Goal: Communication & Community: Answer question/provide support

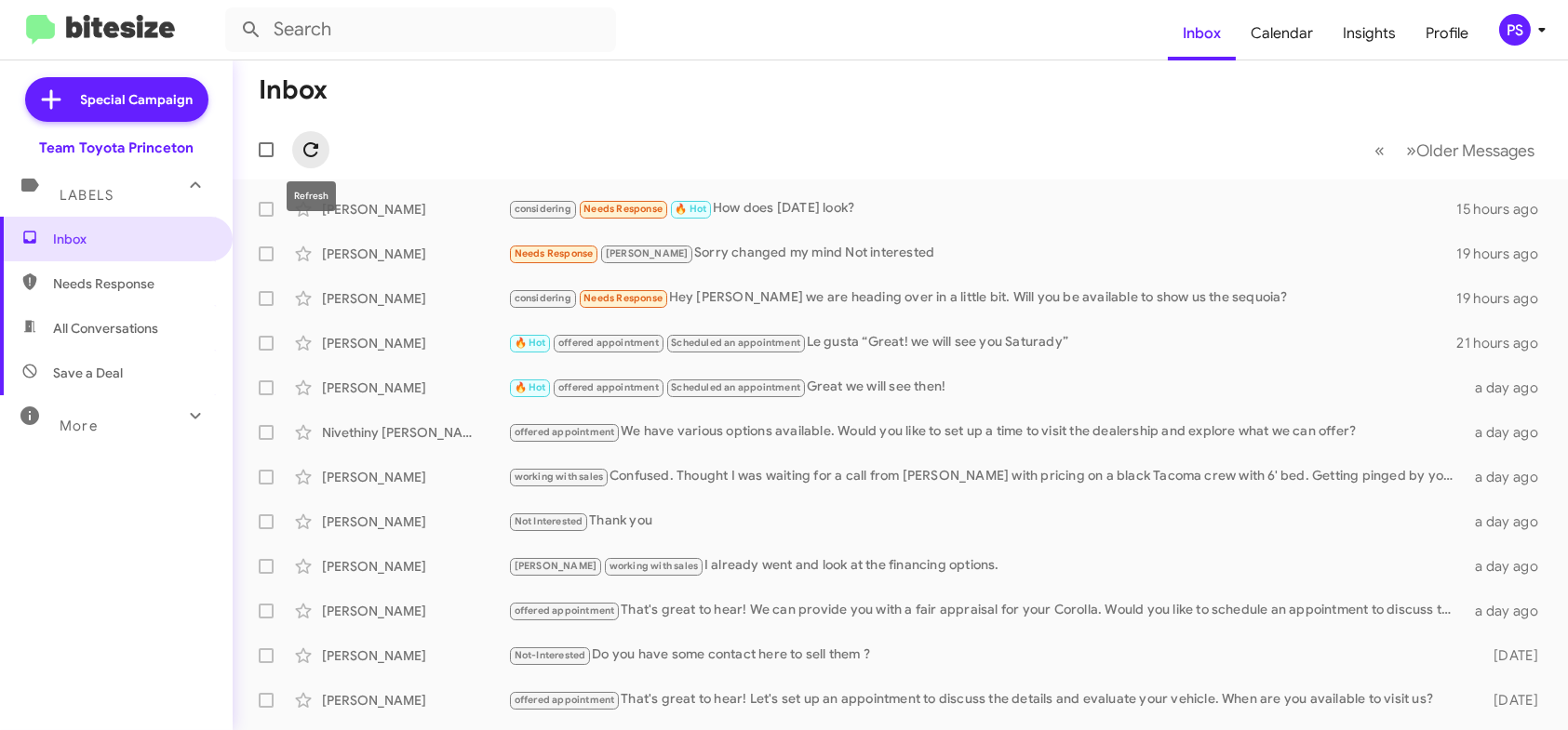
click at [293, 159] on span at bounding box center [311, 150] width 37 height 22
click at [964, 301] on div "considering Needs Response Hey [PERSON_NAME] we are heading over in a little bi…" at bounding box center [993, 298] width 971 height 21
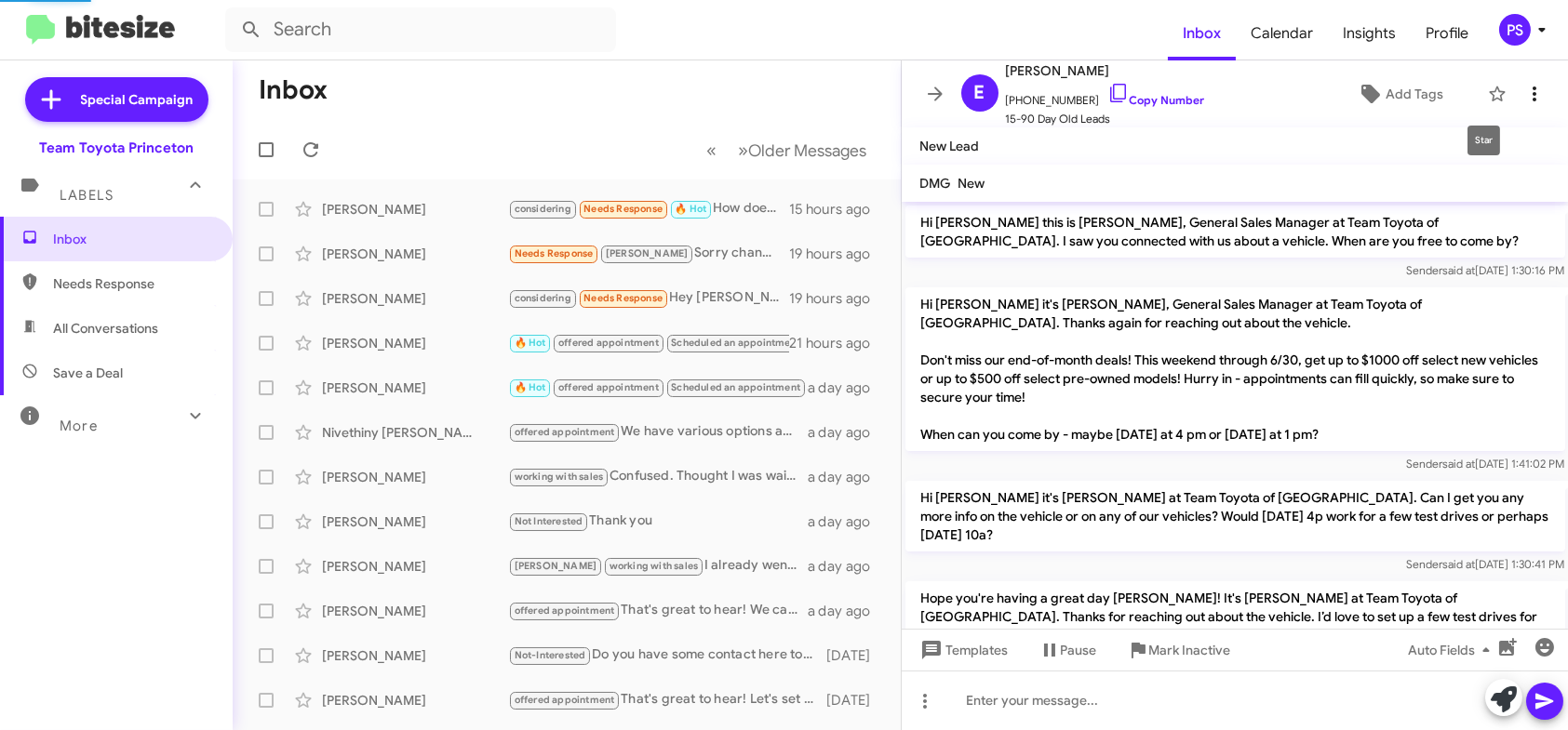
scroll to position [1252, 0]
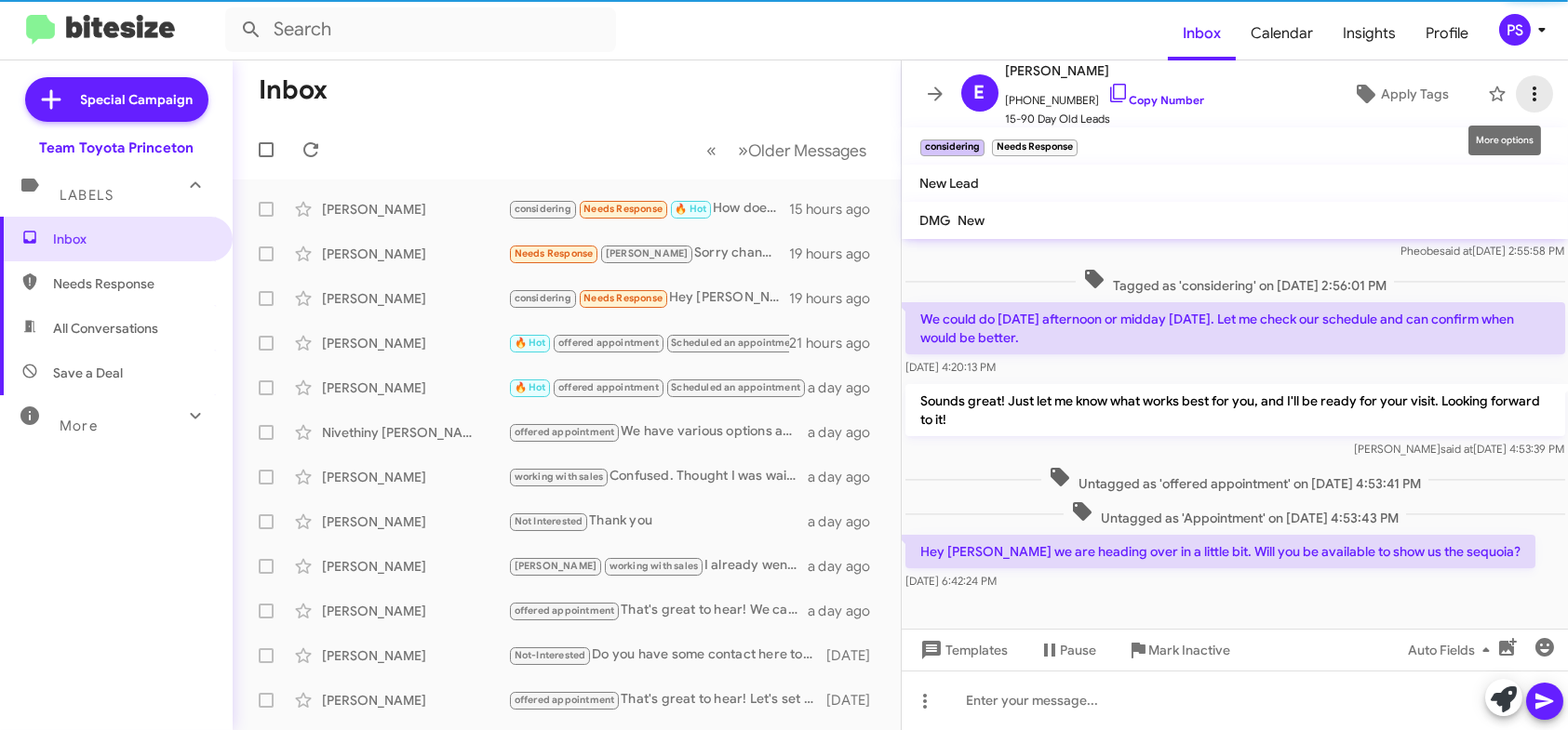
click at [1531, 89] on icon at bounding box center [1534, 94] width 22 height 22
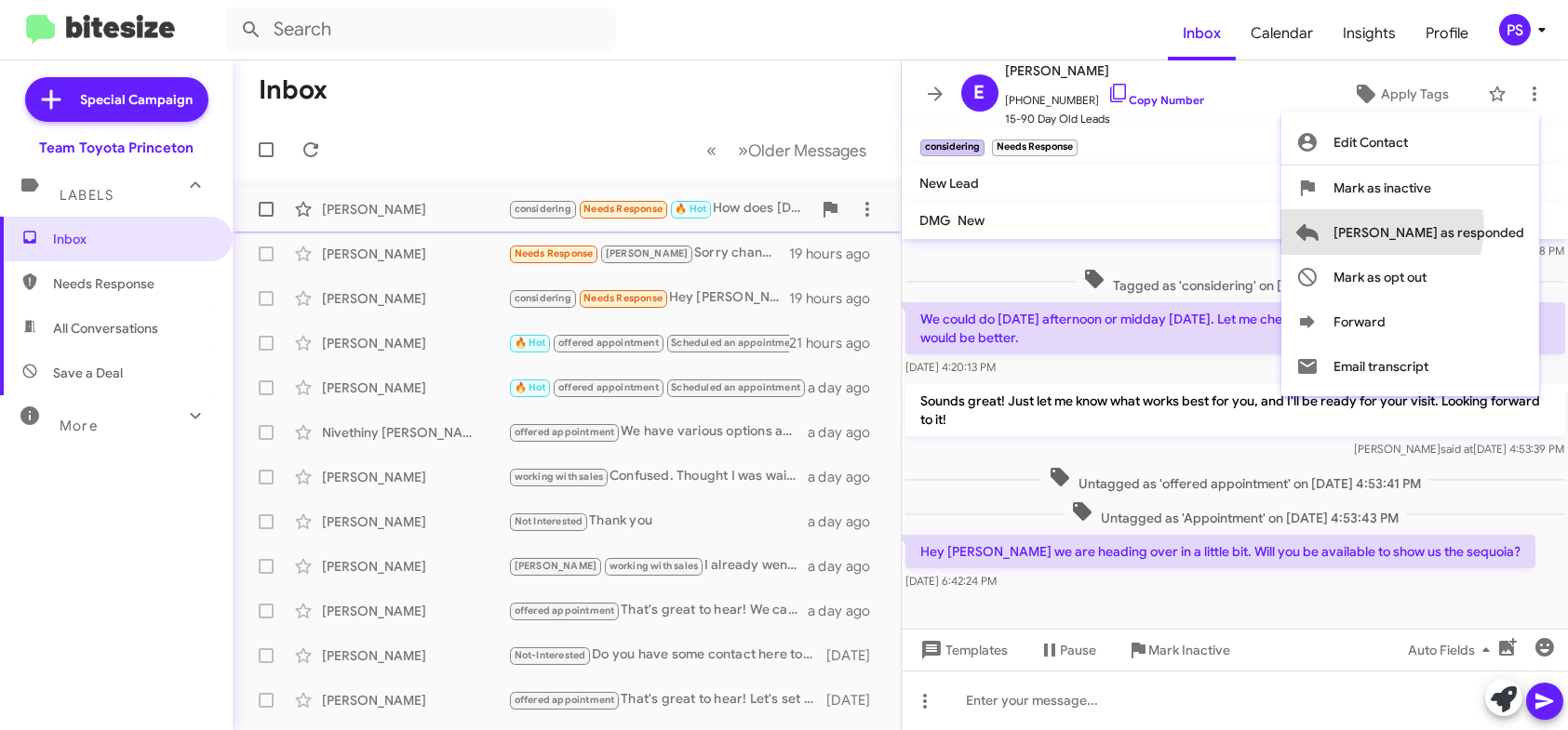
drag, startPoint x: 1456, startPoint y: 228, endPoint x: 1443, endPoint y: 229, distance: 13.0
click at [1456, 229] on span "[PERSON_NAME] as responded" at bounding box center [1428, 232] width 191 height 45
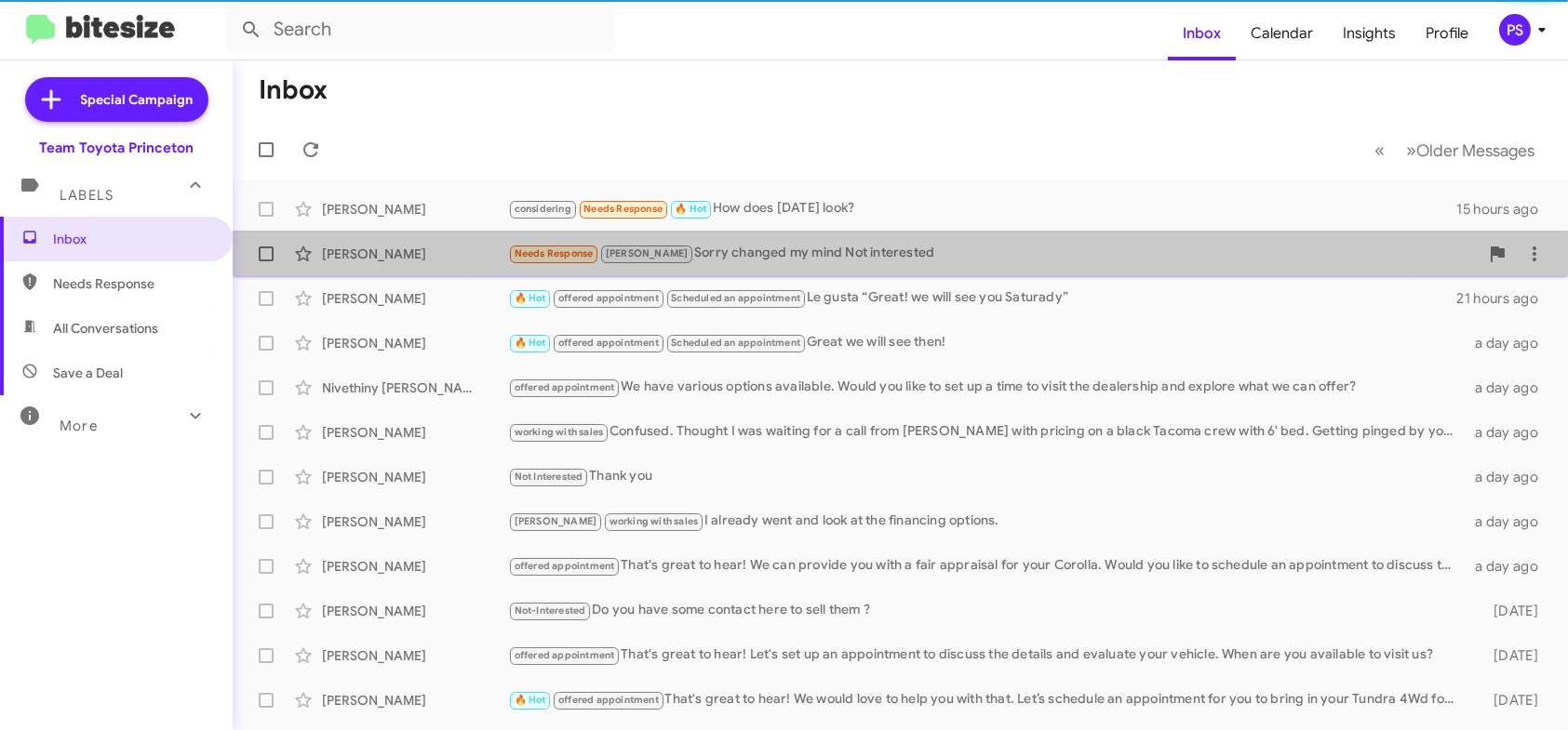
click at [948, 259] on div "Needs Response [PERSON_NAME] Sorry changed my mind Not interested" at bounding box center [993, 253] width 971 height 21
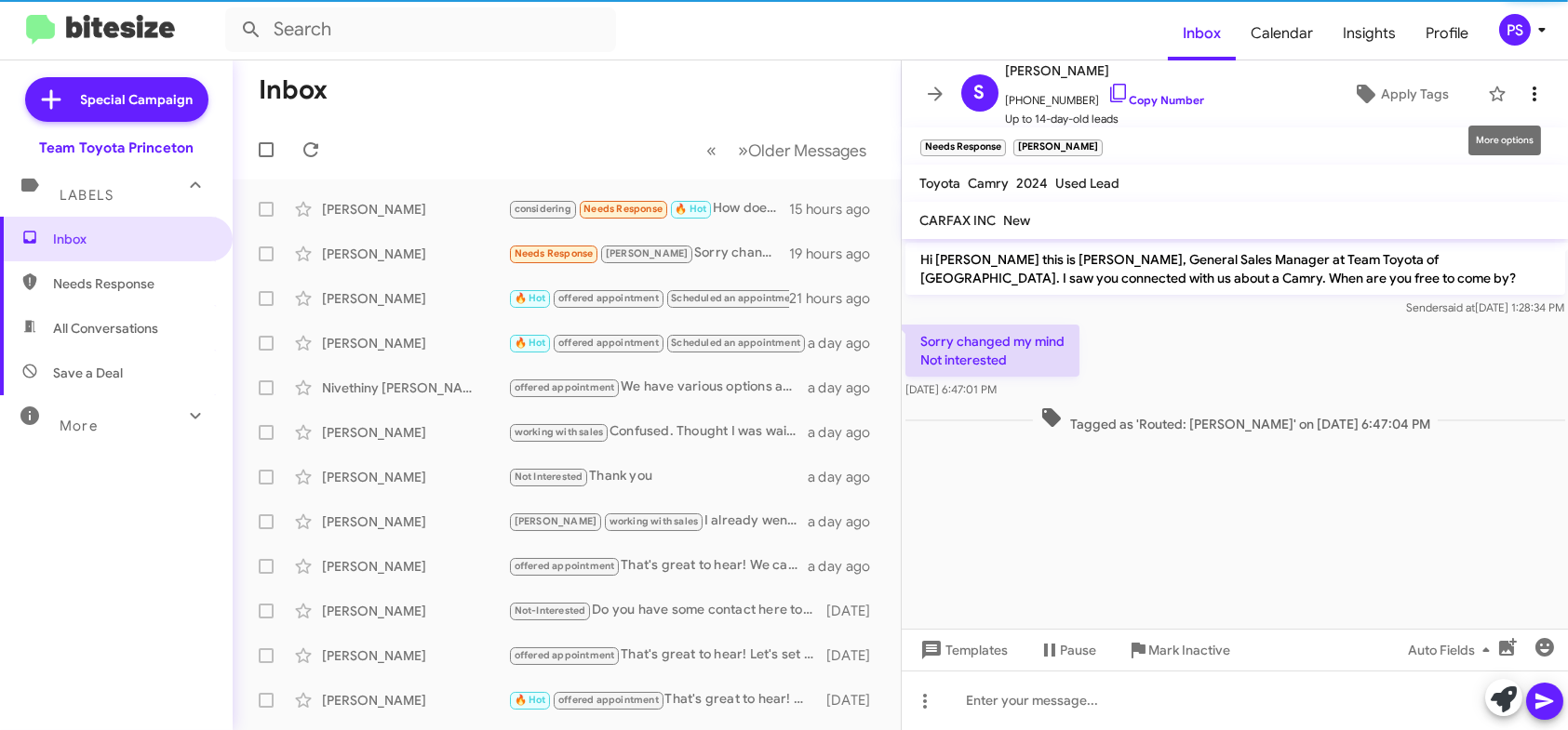
click at [1527, 97] on icon at bounding box center [1534, 94] width 22 height 22
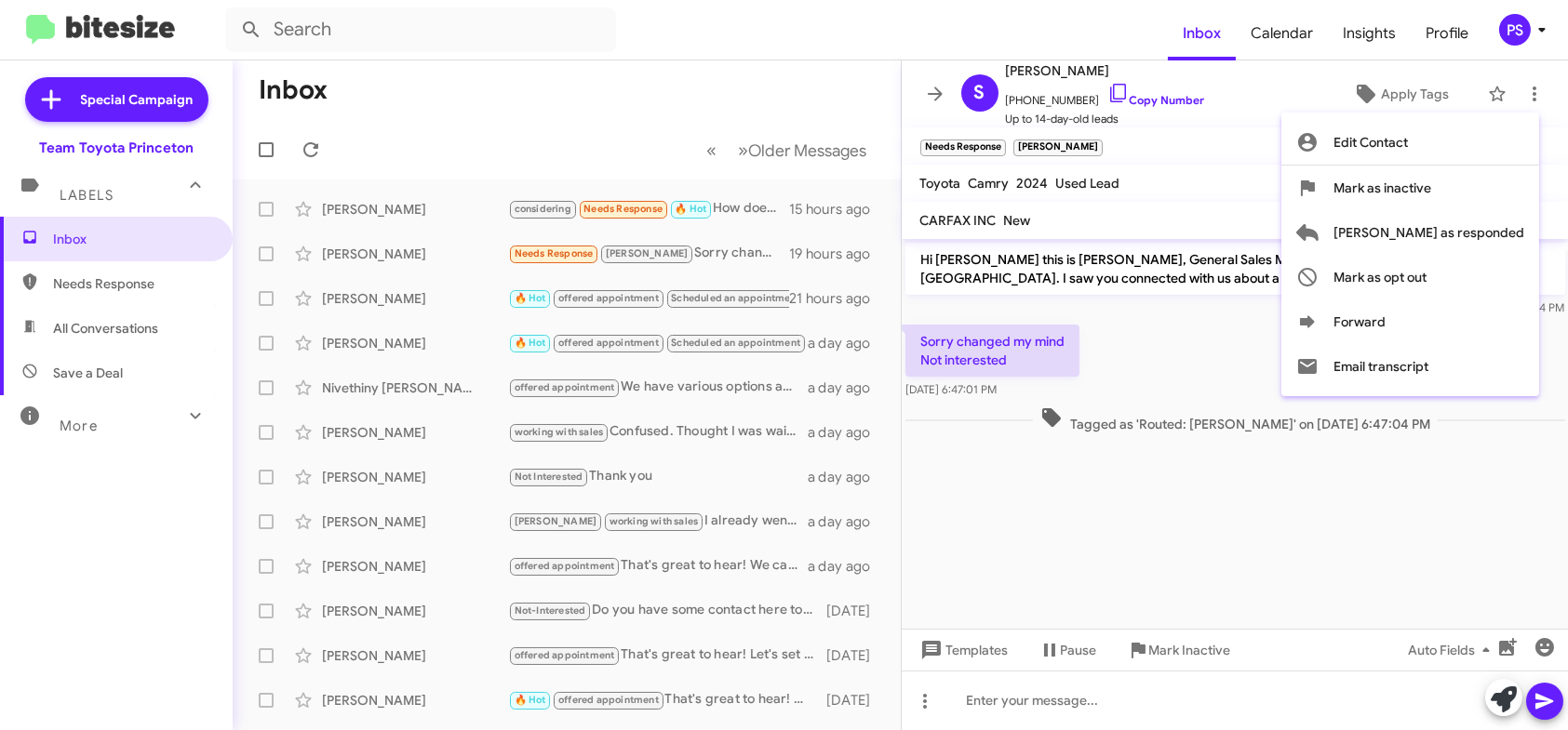
click at [1139, 101] on div at bounding box center [784, 365] width 1568 height 730
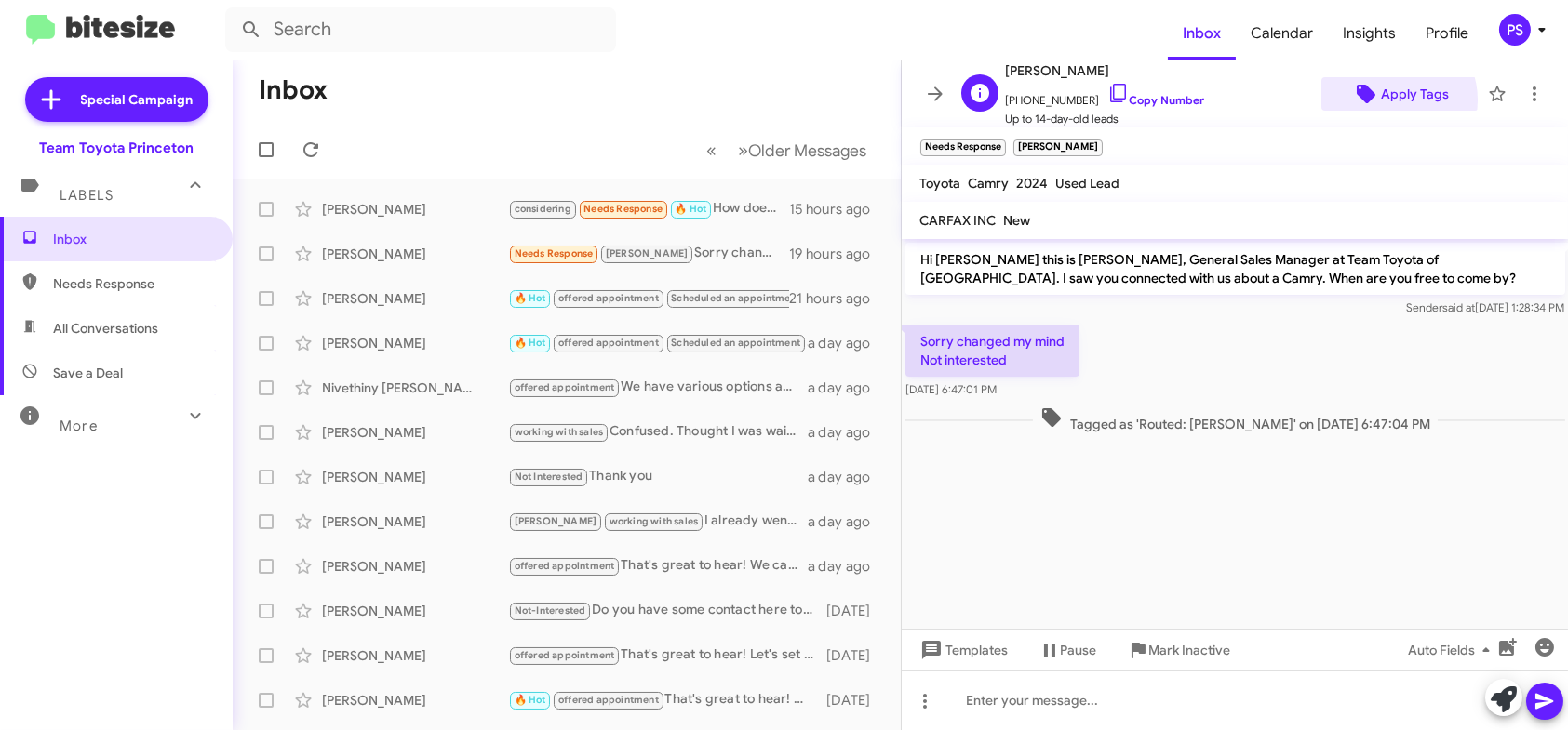
click at [1382, 100] on span "Apply Tags" at bounding box center [1414, 94] width 68 height 33
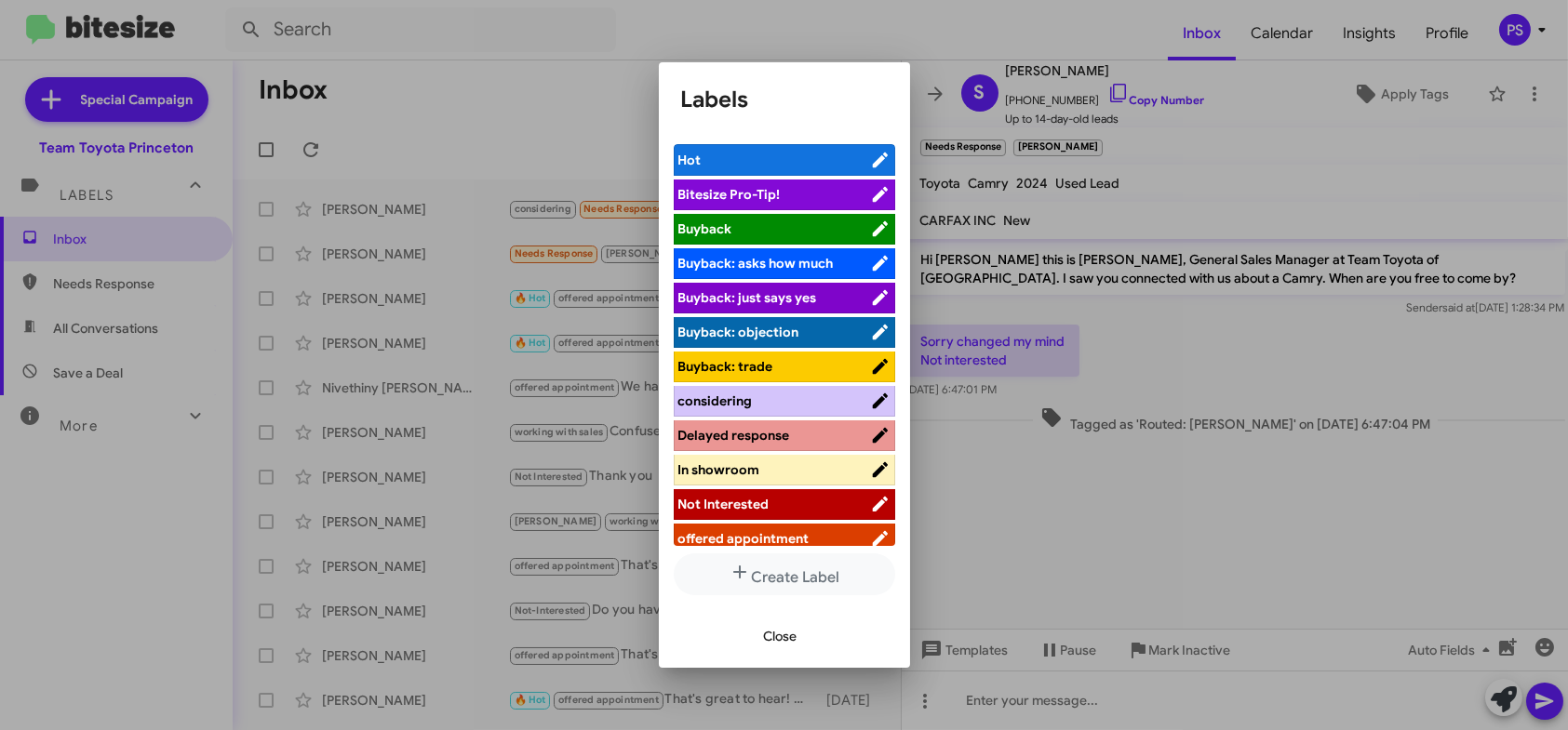
click at [785, 502] on span "Not Interested" at bounding box center [774, 504] width 192 height 19
click at [771, 641] on span "Close" at bounding box center [781, 636] width 34 height 33
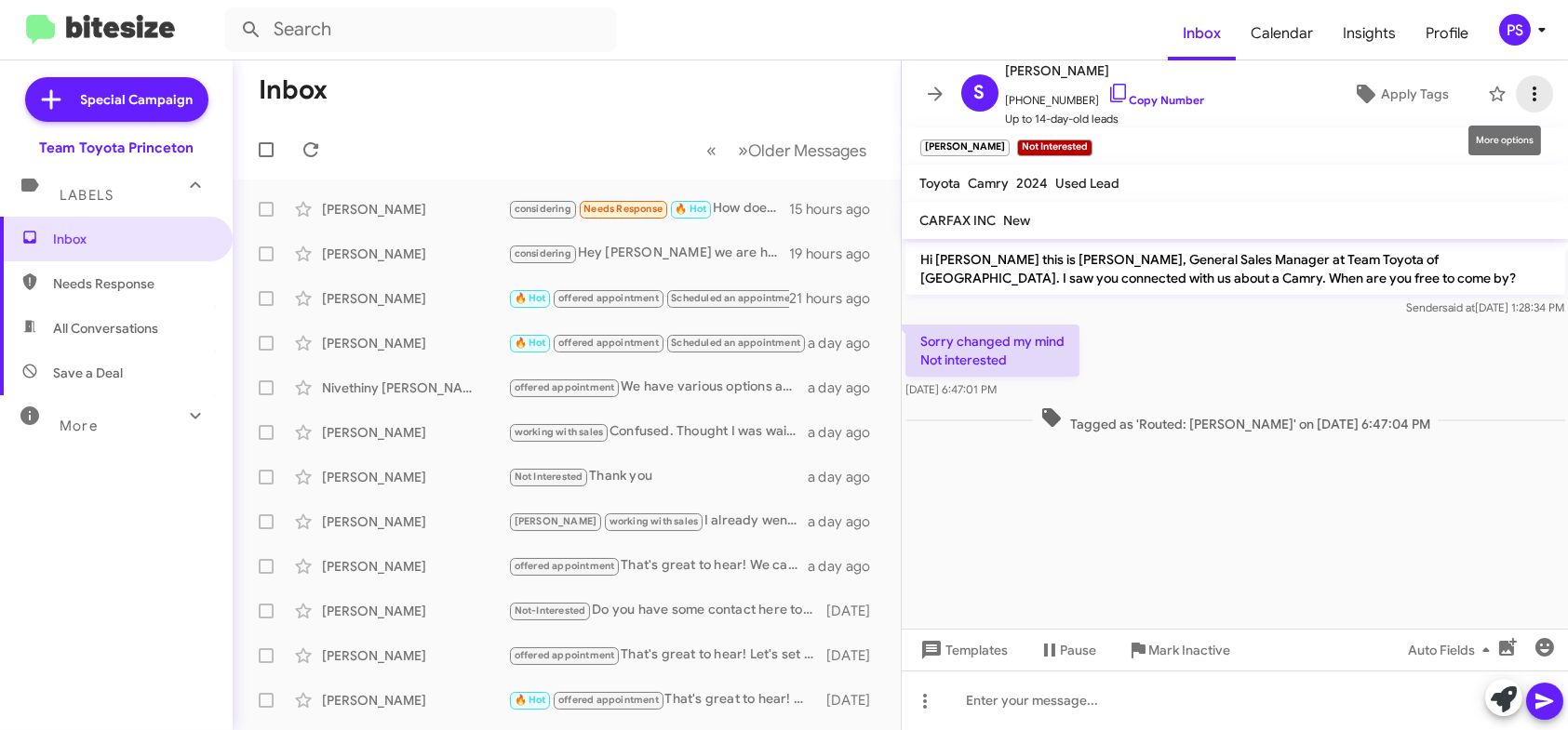
click at [1533, 100] on icon at bounding box center [1534, 94] width 4 height 15
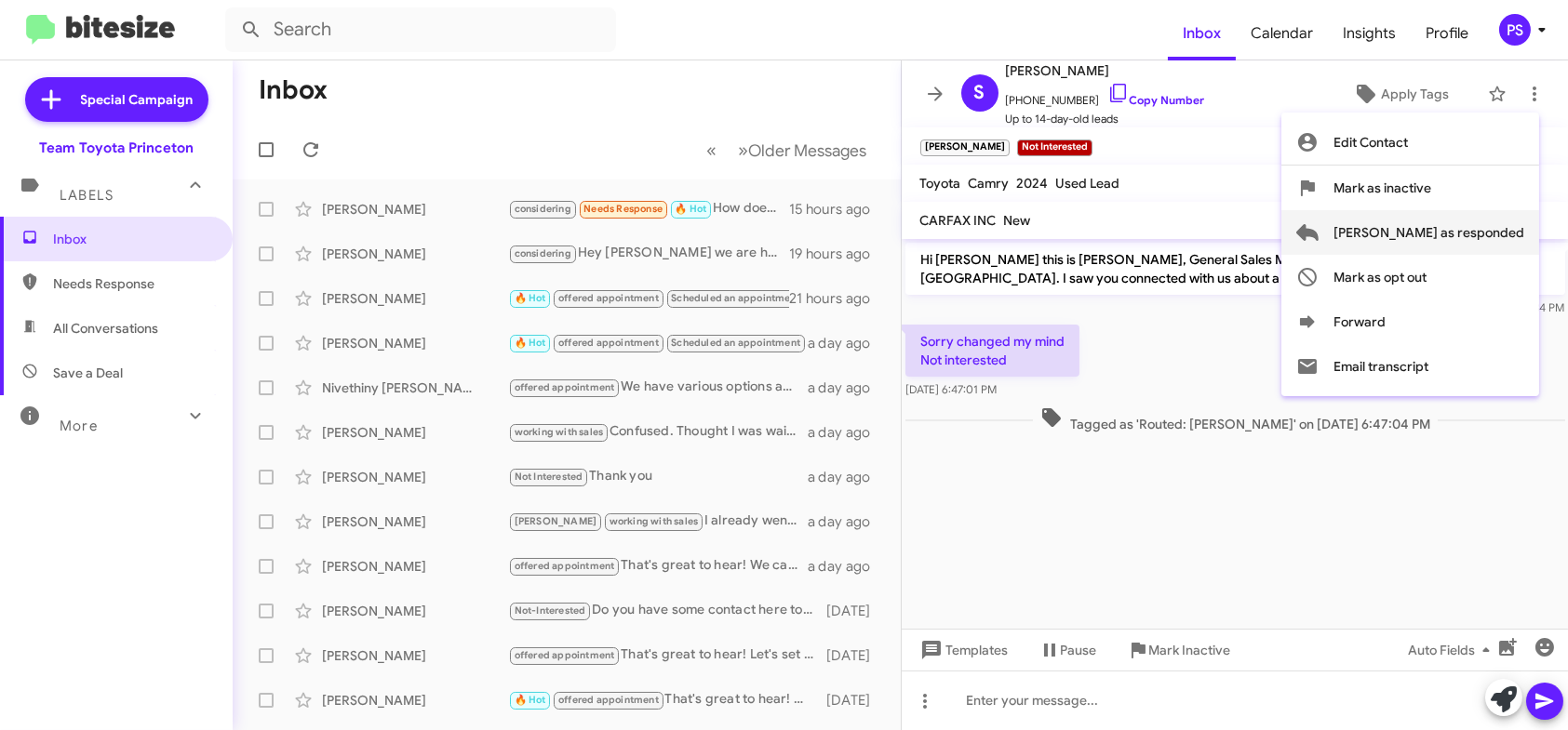
click at [1510, 232] on span "[PERSON_NAME] as responded" at bounding box center [1428, 232] width 191 height 45
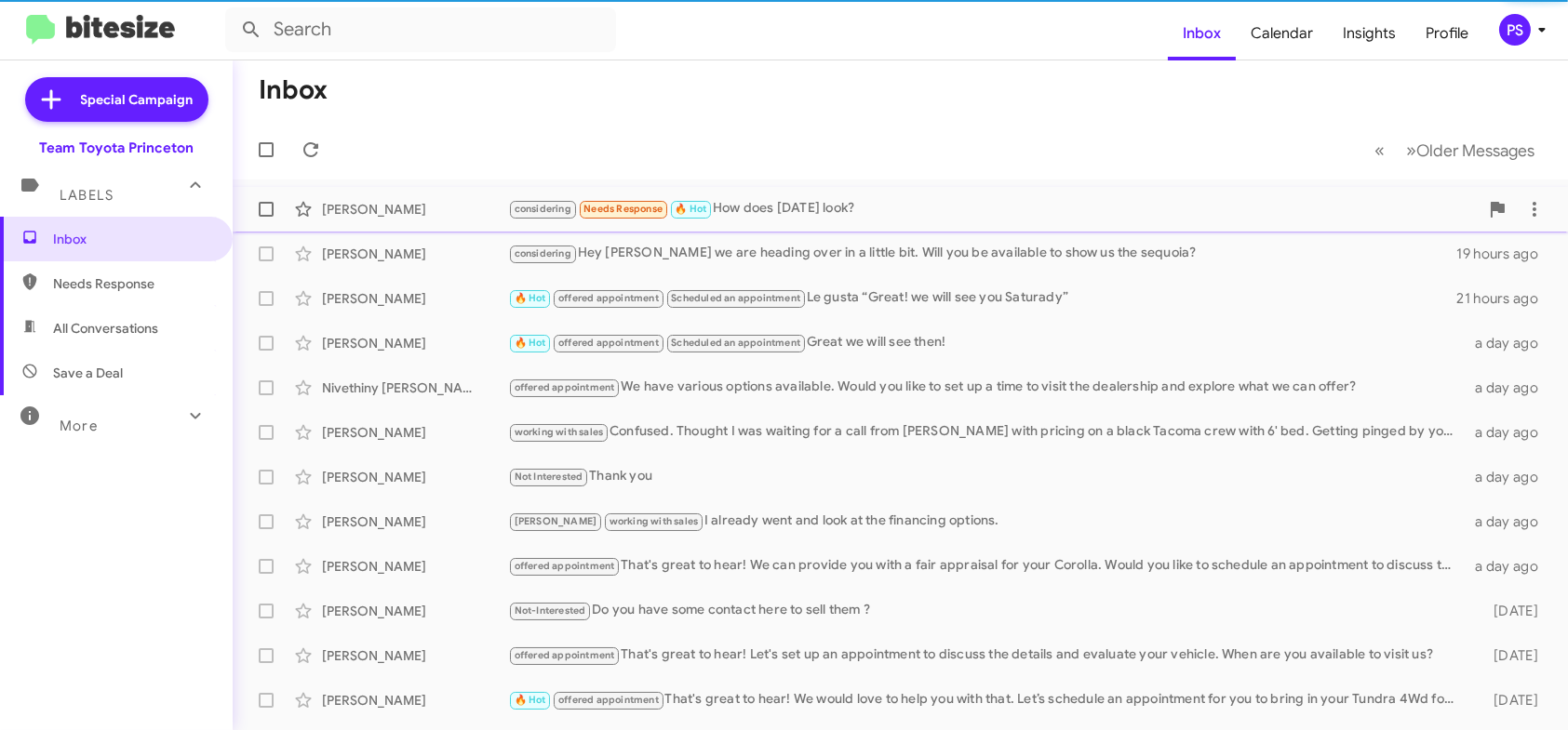
click at [877, 206] on div "considering Needs Response 🔥 Hot How does [DATE] look?" at bounding box center [993, 208] width 971 height 21
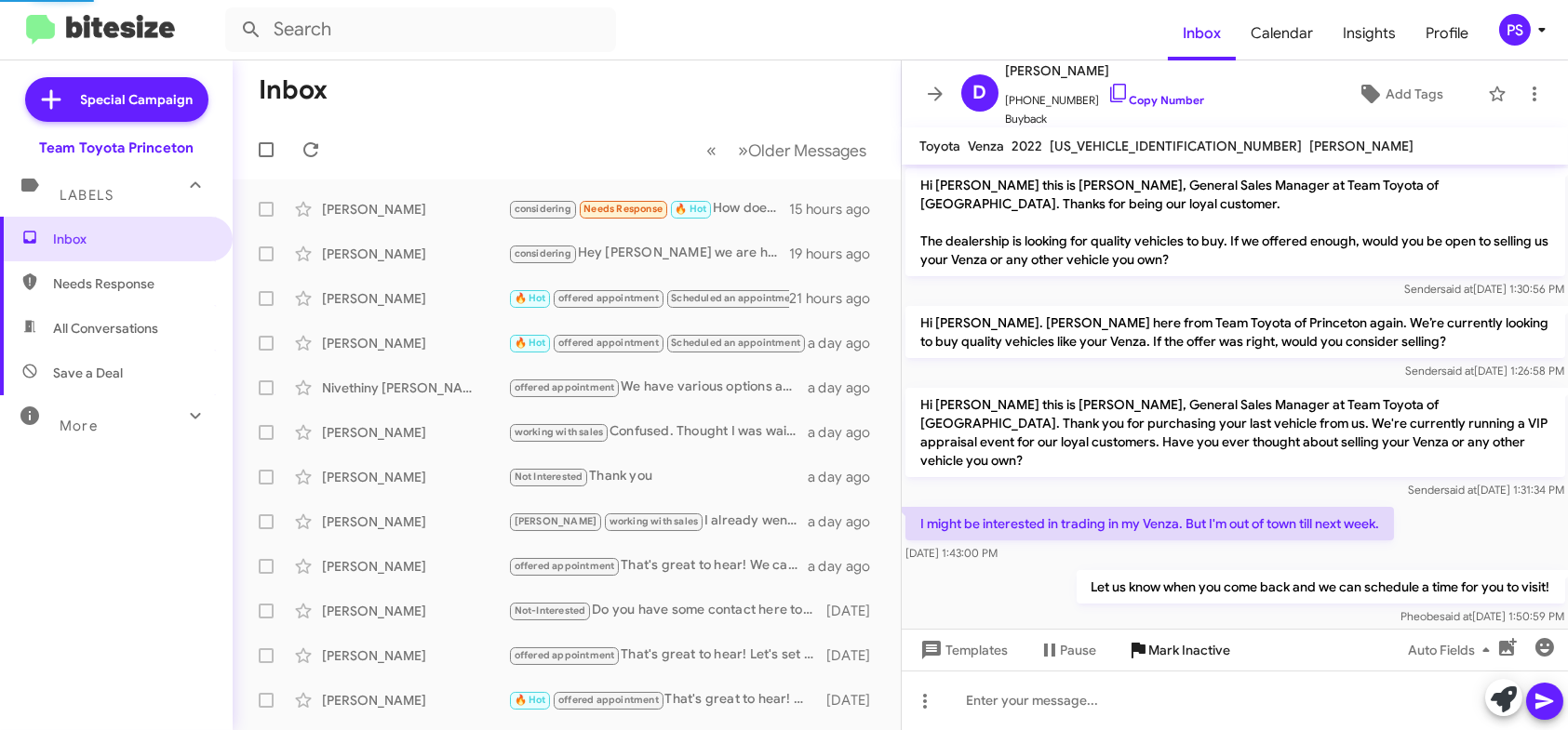
scroll to position [194, 0]
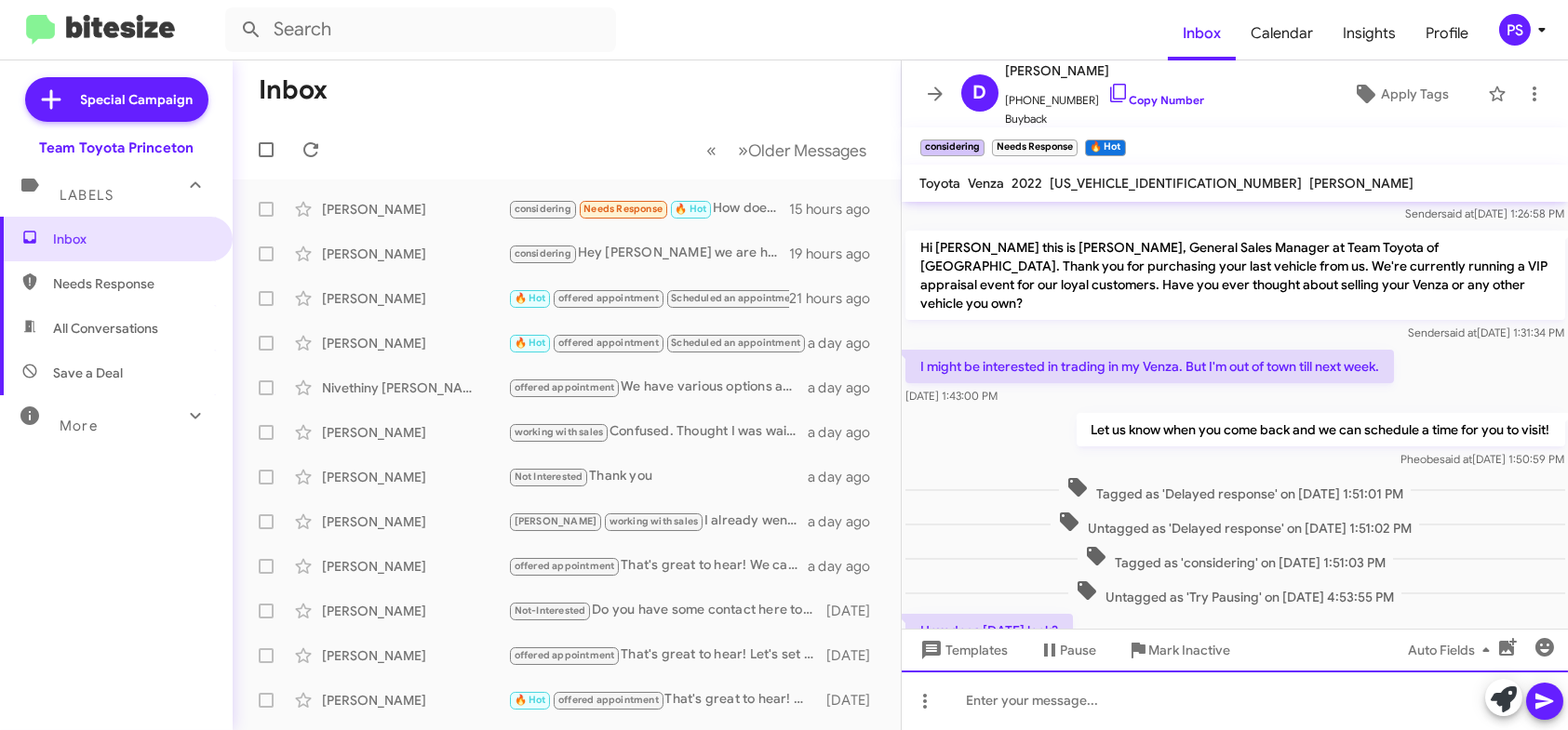
click at [1406, 701] on div at bounding box center [1235, 700] width 667 height 60
click at [1535, 698] on icon at bounding box center [1544, 701] width 18 height 16
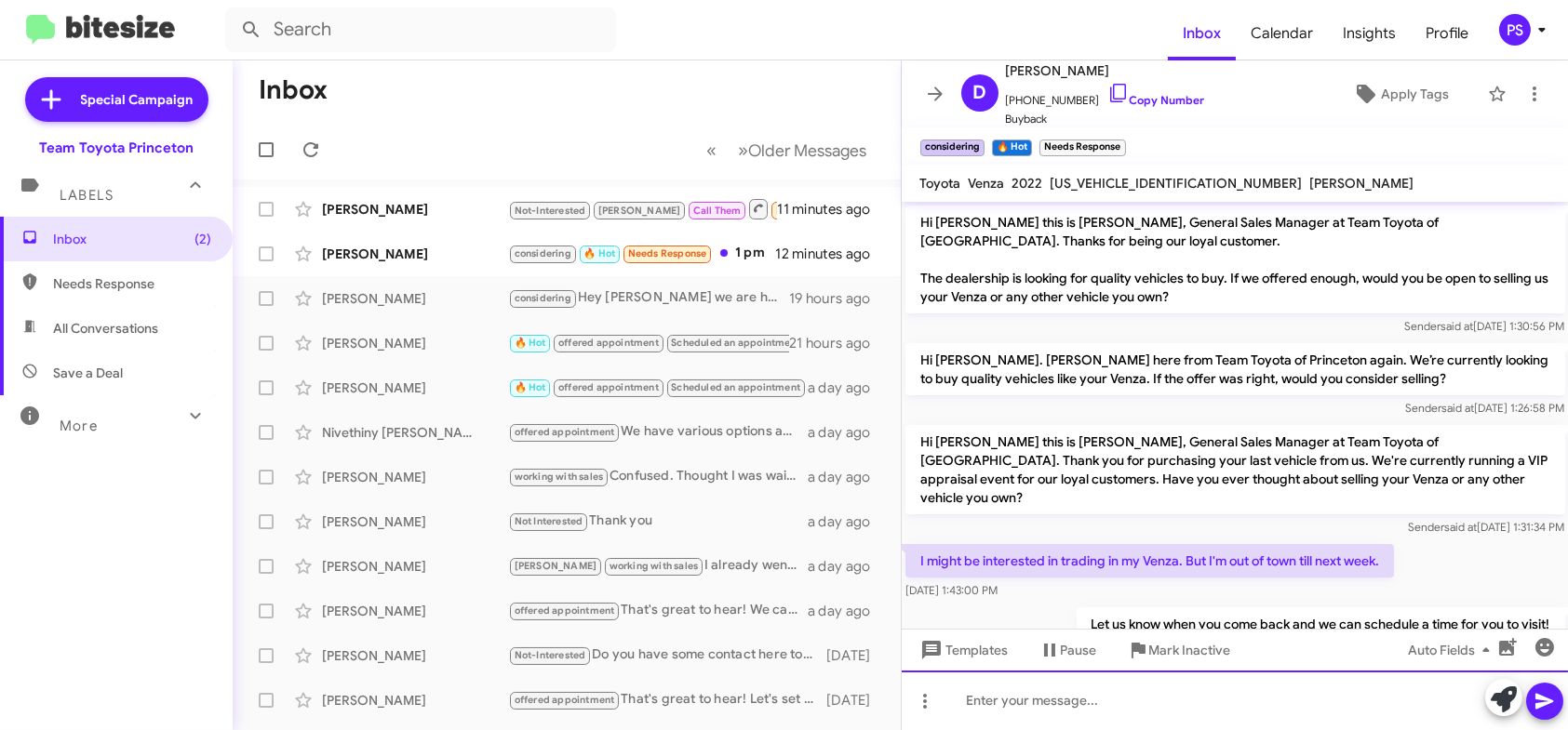
scroll to position [405, 0]
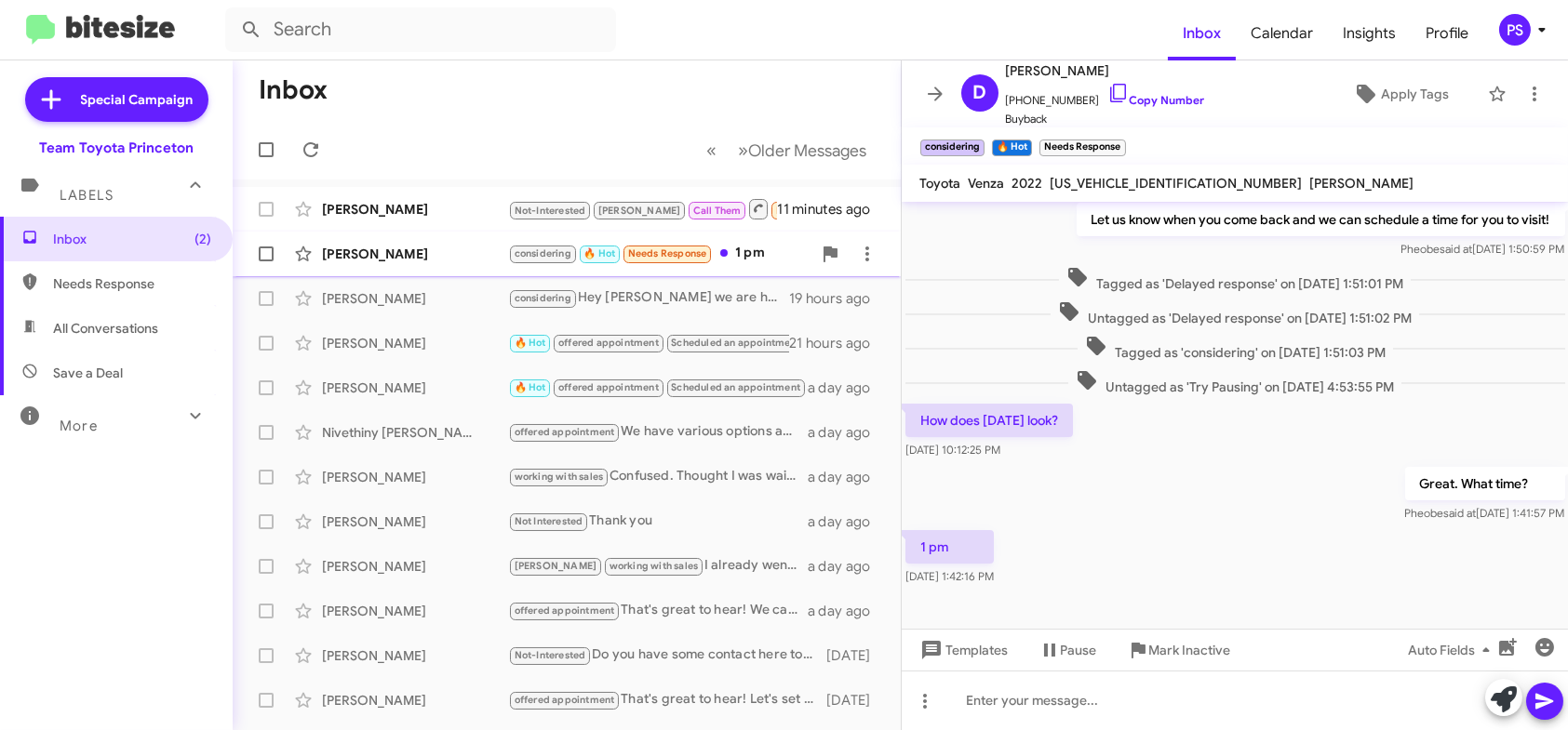
click at [365, 250] on div "[PERSON_NAME]" at bounding box center [415, 254] width 186 height 19
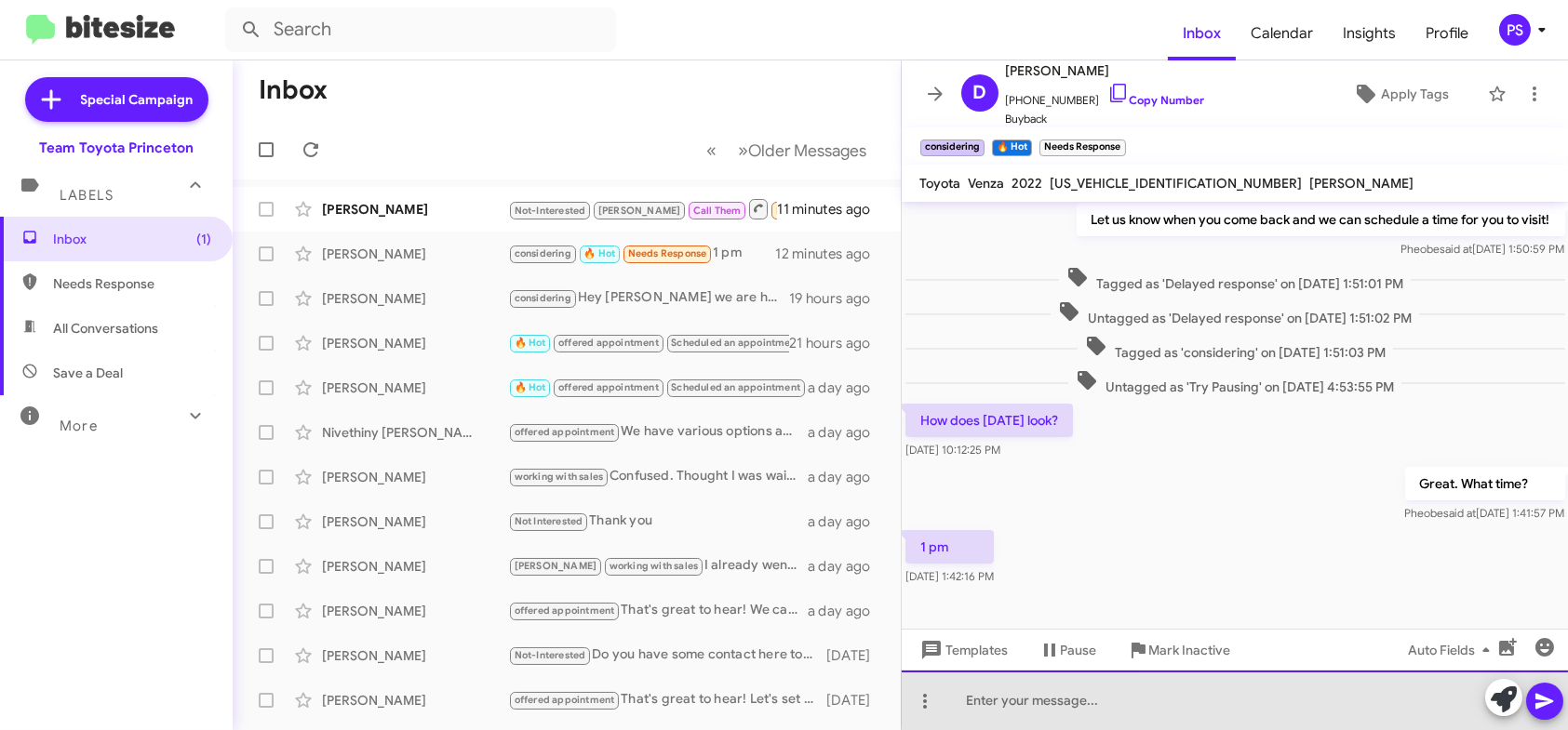
click at [1396, 696] on div at bounding box center [1235, 700] width 667 height 60
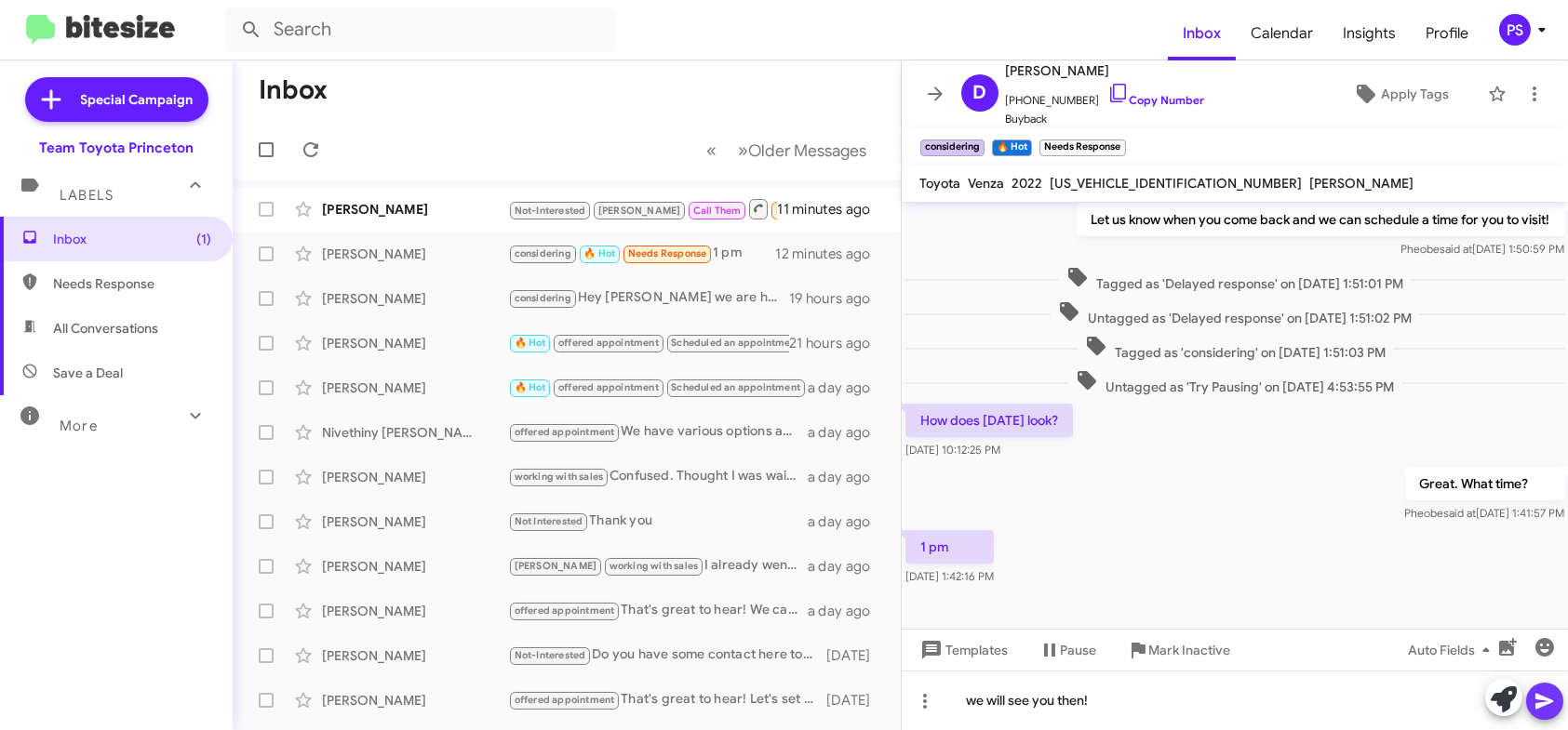
click at [1536, 706] on icon at bounding box center [1544, 701] width 18 height 16
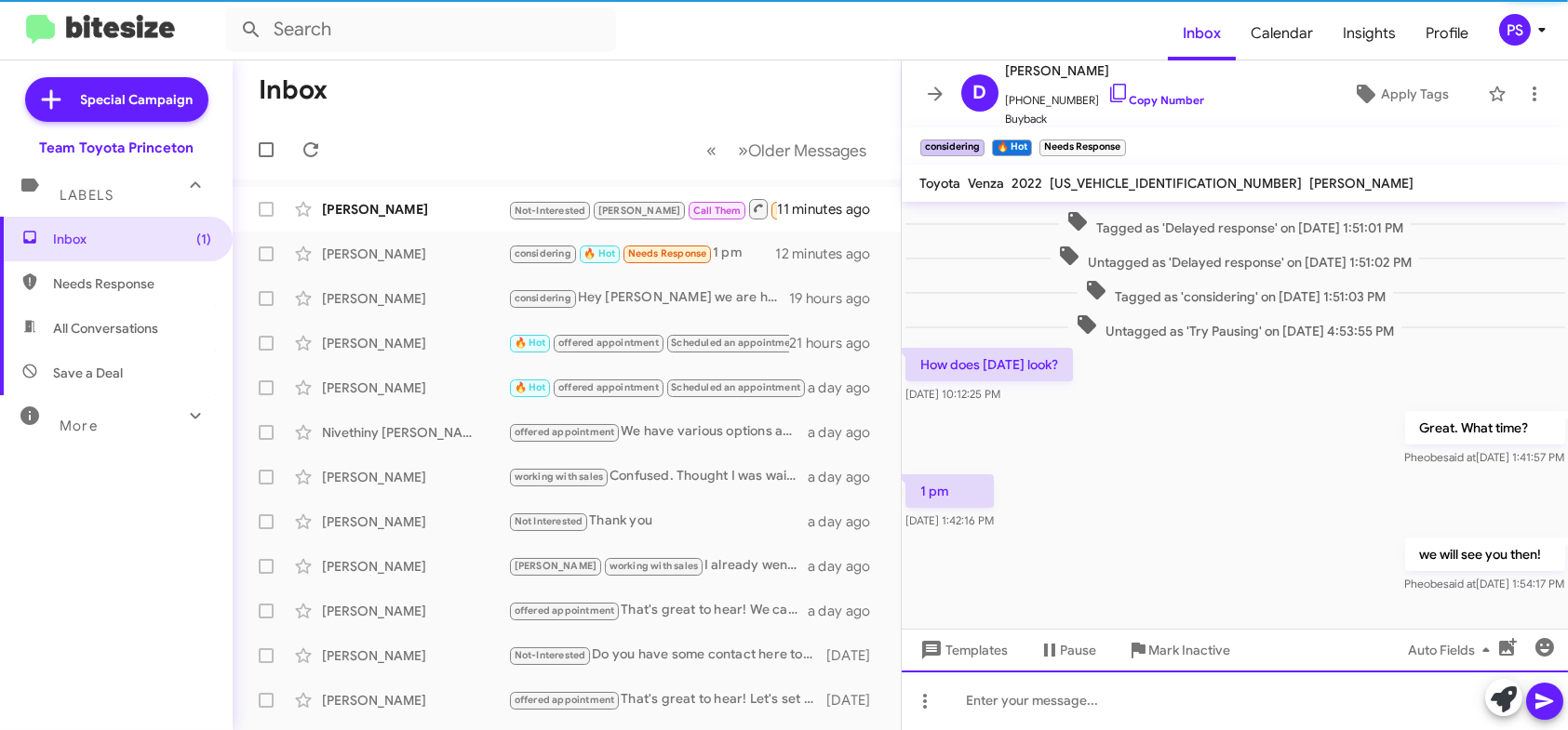
scroll to position [472, 0]
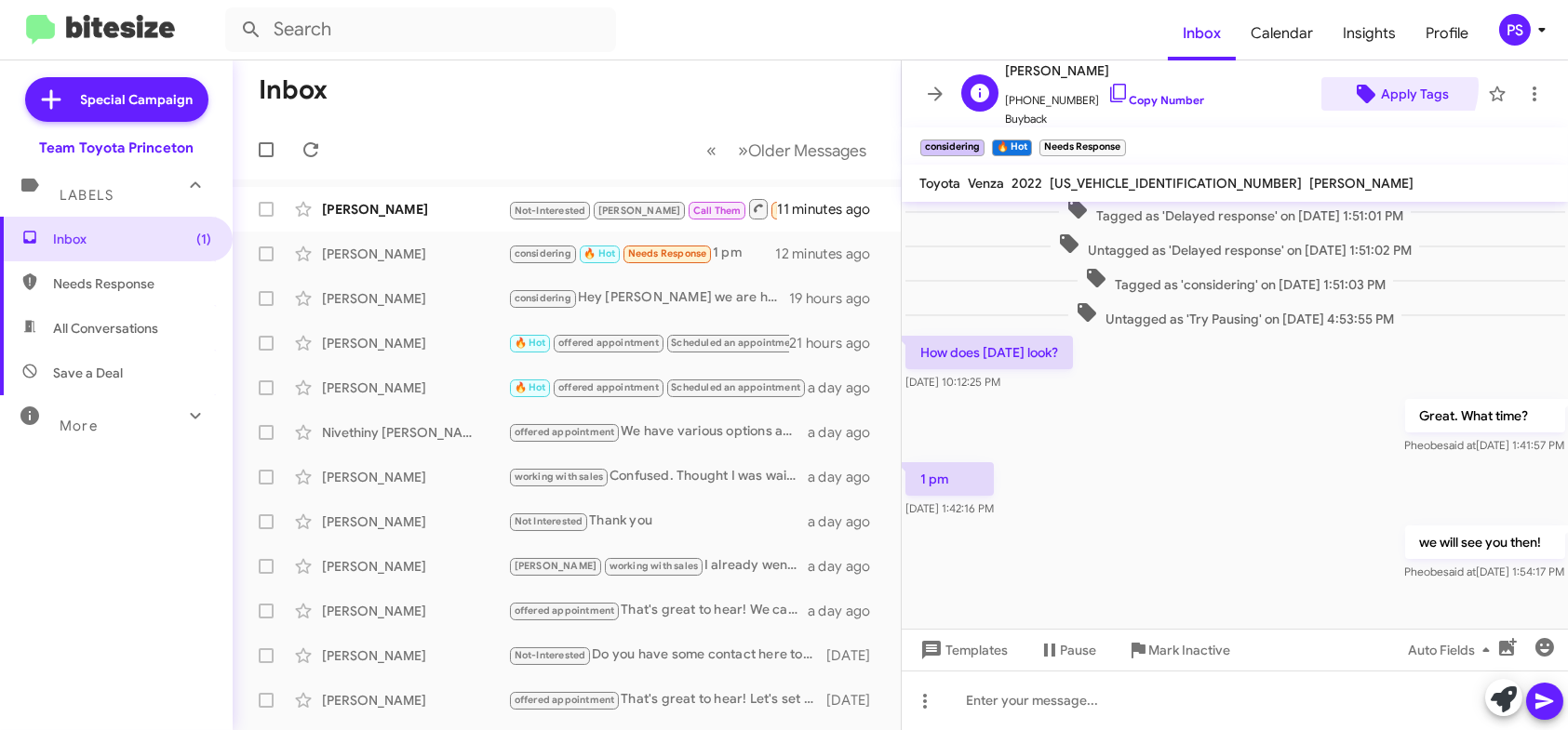
click at [1384, 86] on span "Apply Tags" at bounding box center [1414, 94] width 68 height 33
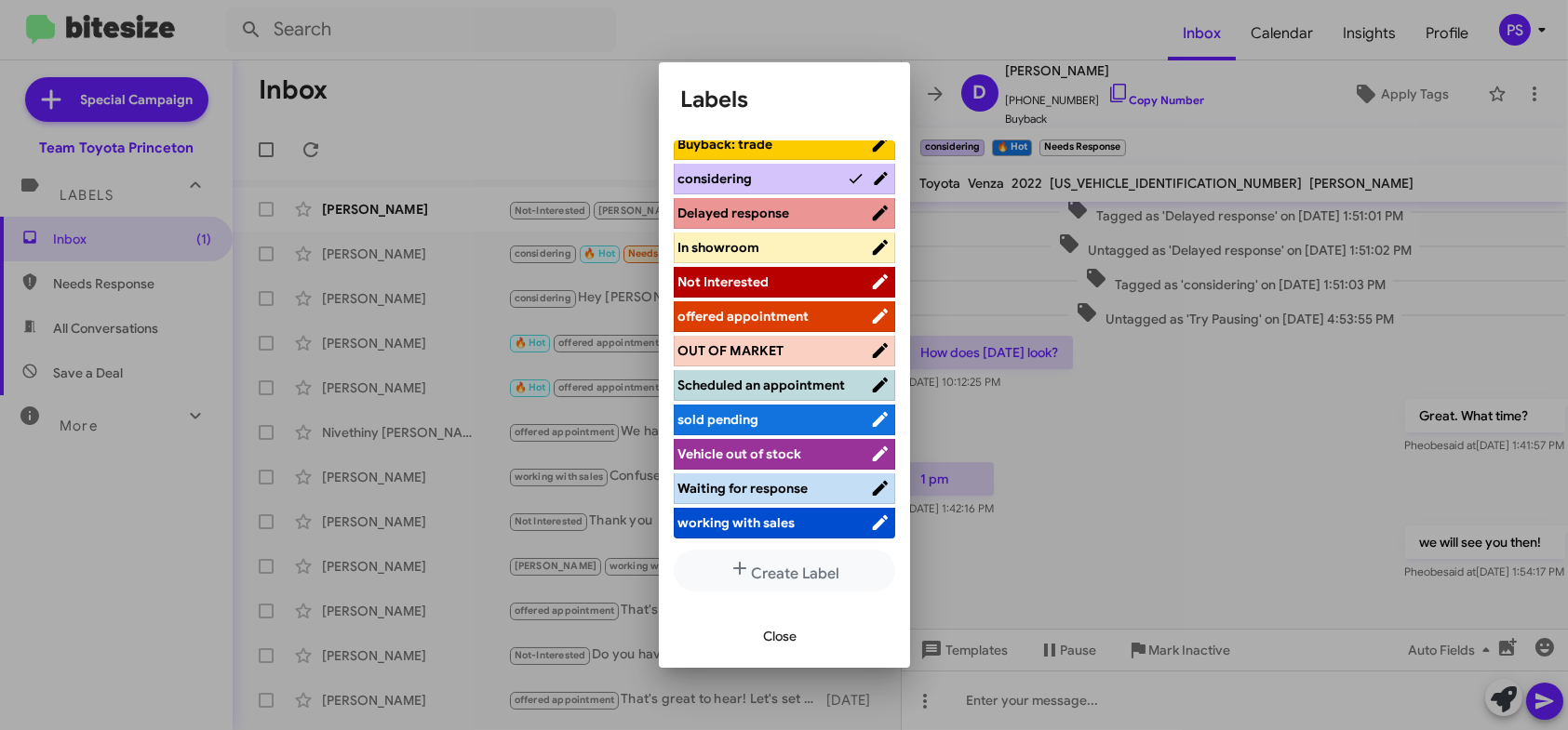
scroll to position [5, 0]
click at [771, 383] on span "Scheduled an appointment" at bounding box center [774, 384] width 192 height 19
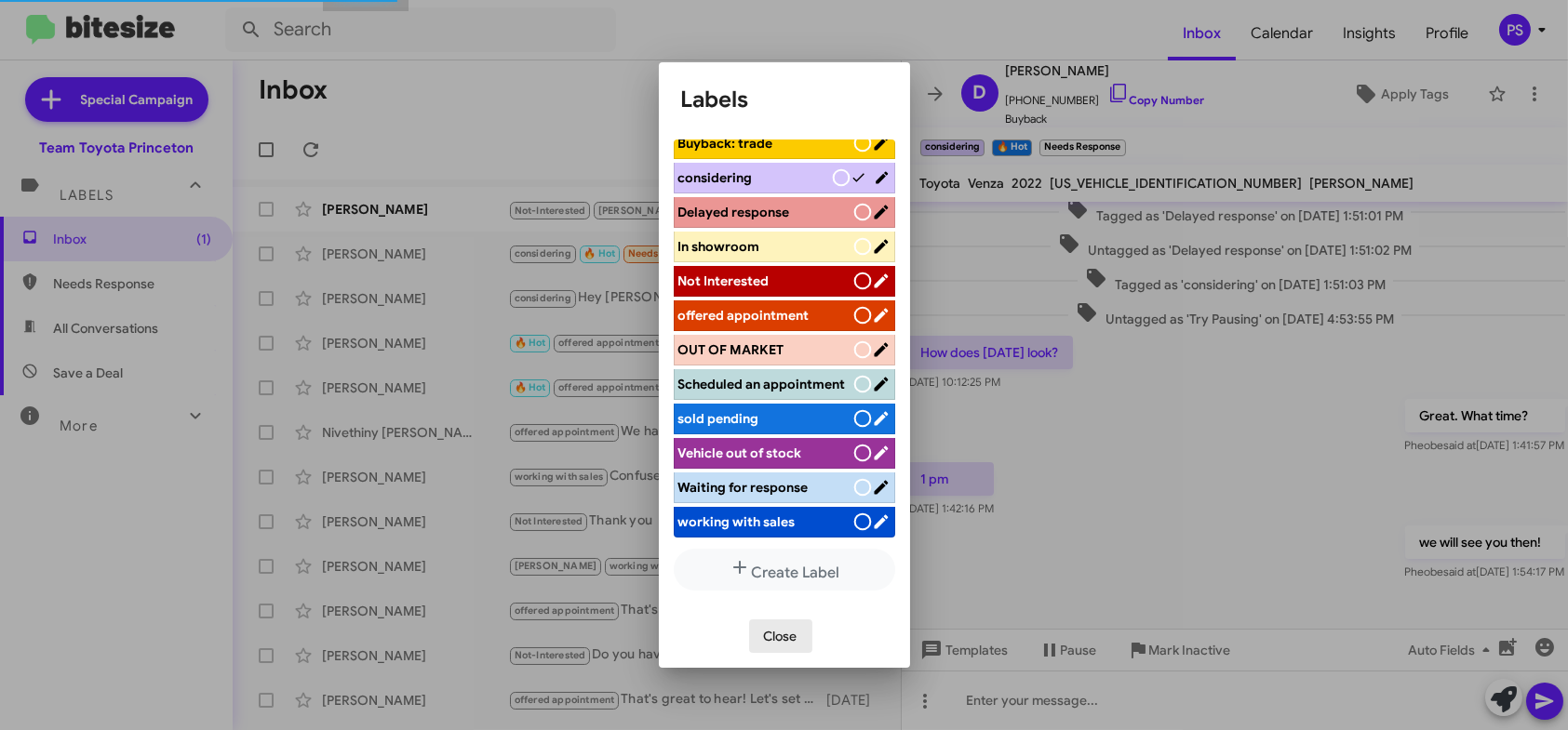
click at [776, 644] on span "Close" at bounding box center [781, 636] width 34 height 33
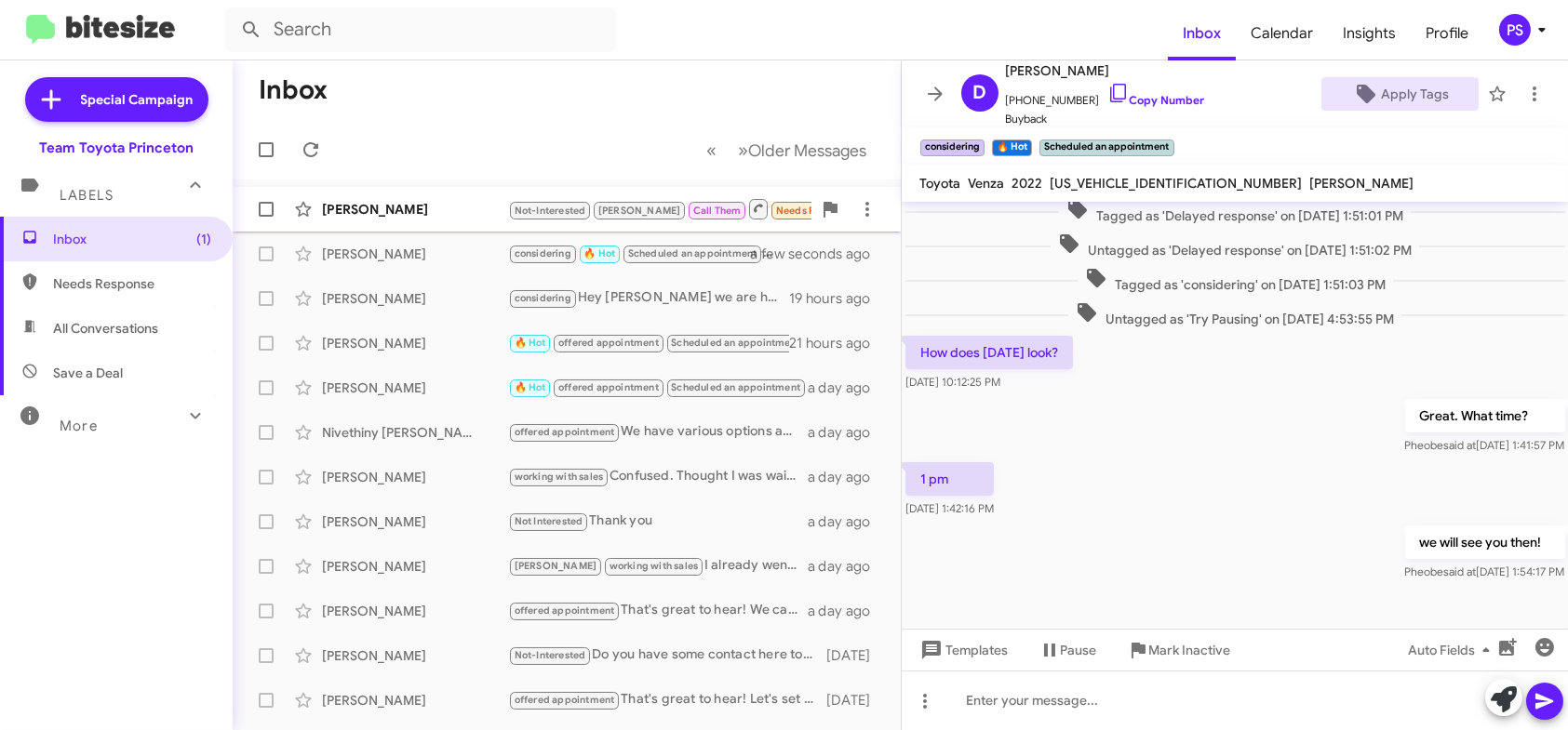
click at [358, 217] on div "[PERSON_NAME]" at bounding box center [415, 209] width 186 height 19
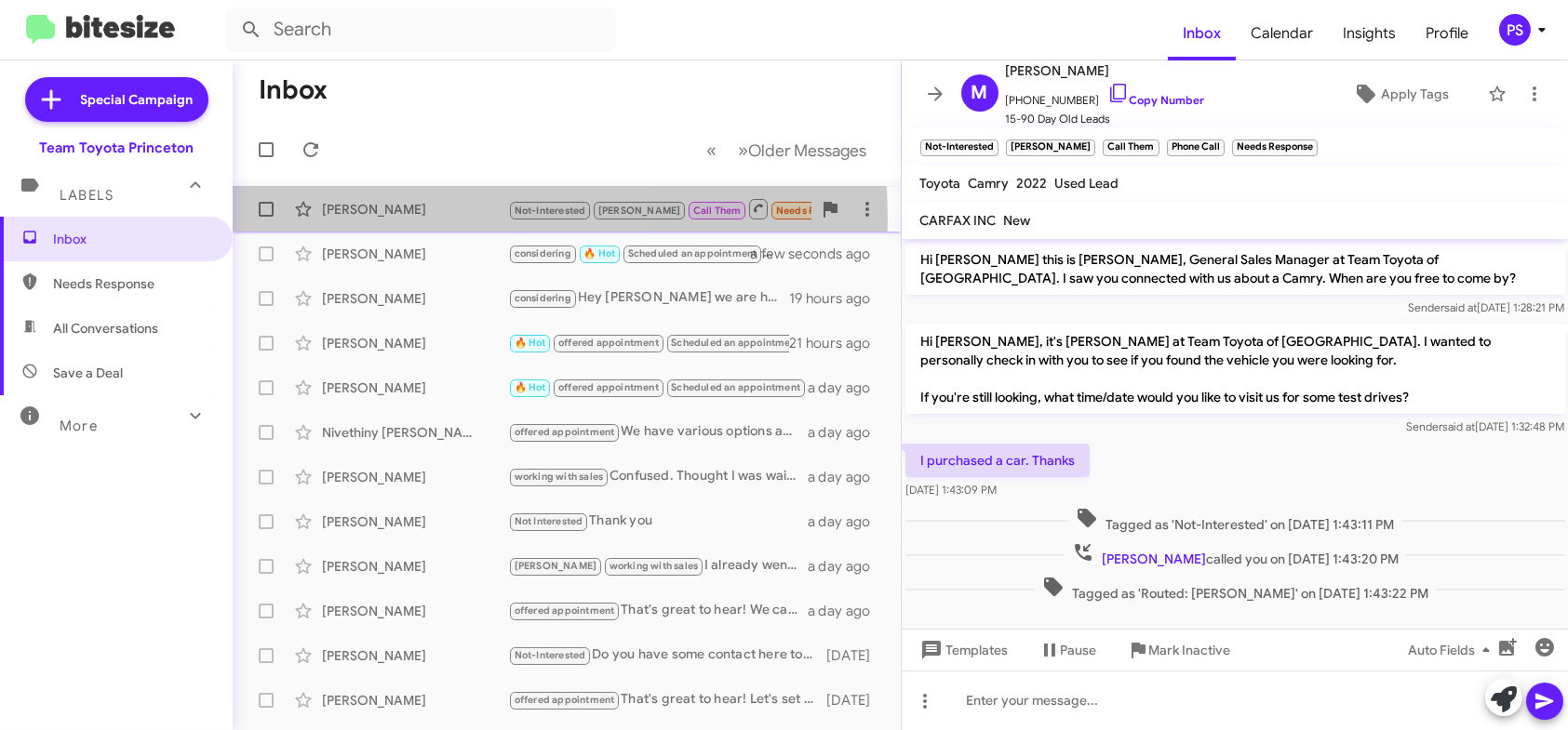
click at [414, 219] on div "[PERSON_NAME] Not-Interested [PERSON_NAME] Call Them Needs Response Inbound Cal…" at bounding box center [567, 209] width 638 height 37
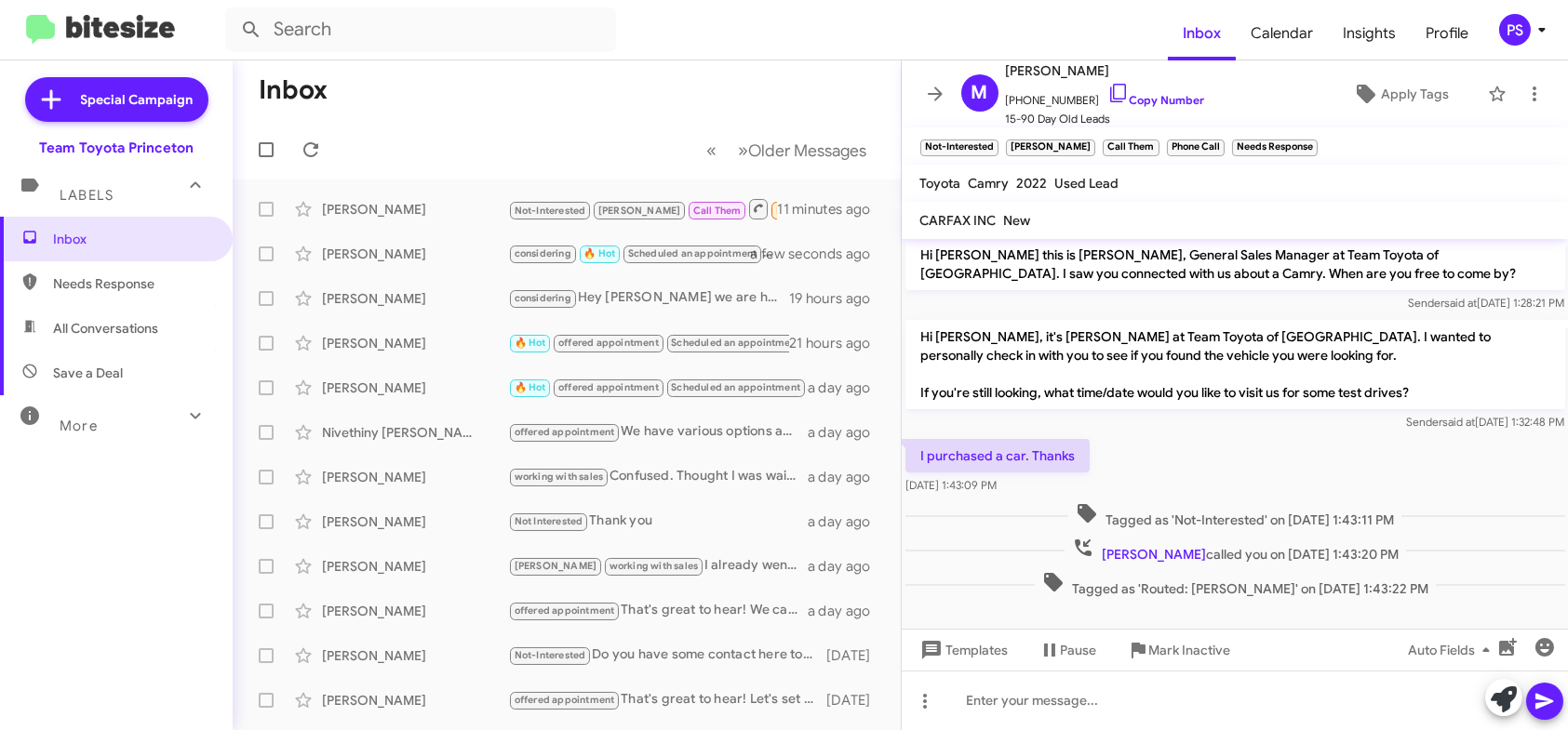
scroll to position [7, 0]
click at [1531, 96] on icon at bounding box center [1534, 94] width 22 height 22
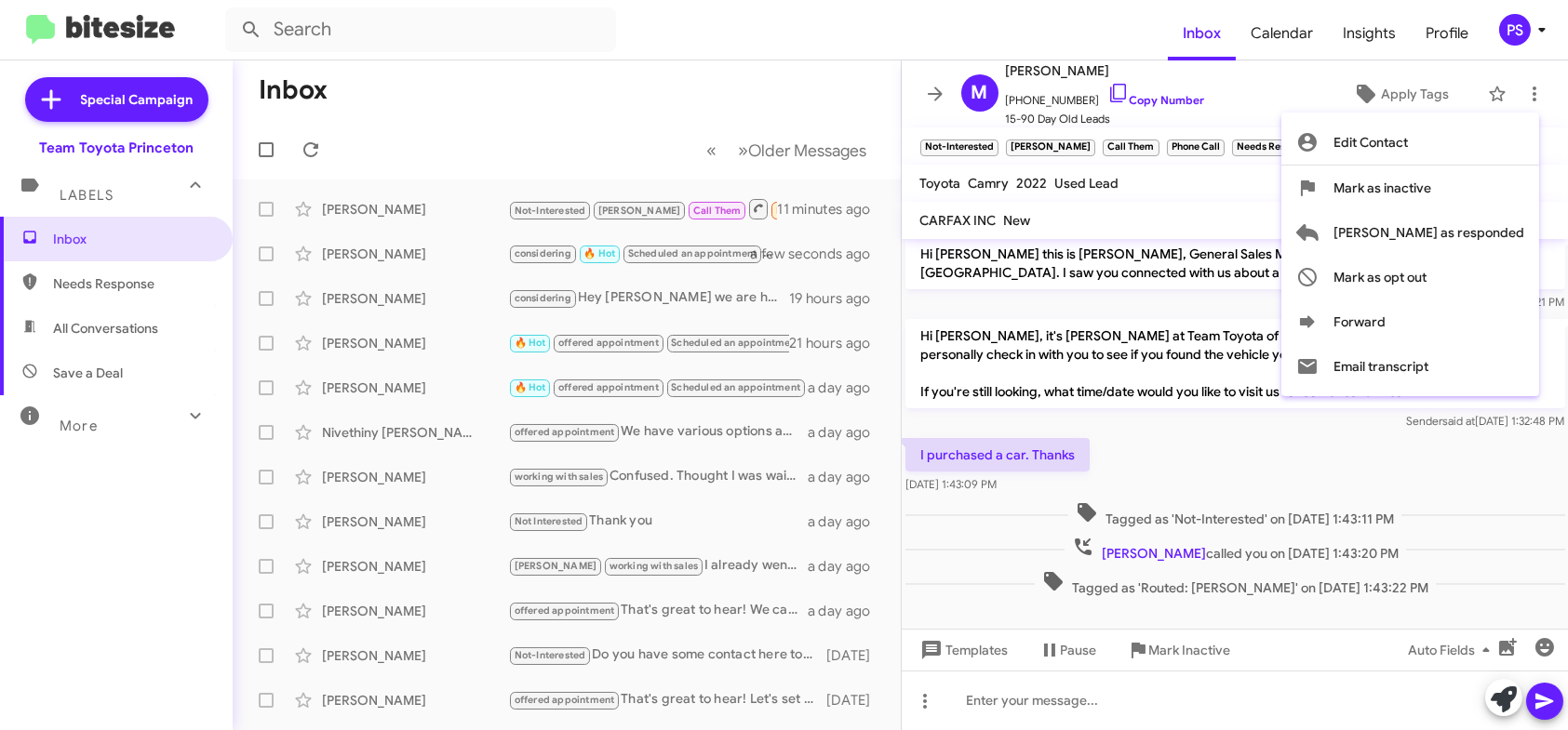
click at [1342, 117] on div at bounding box center [784, 365] width 1568 height 730
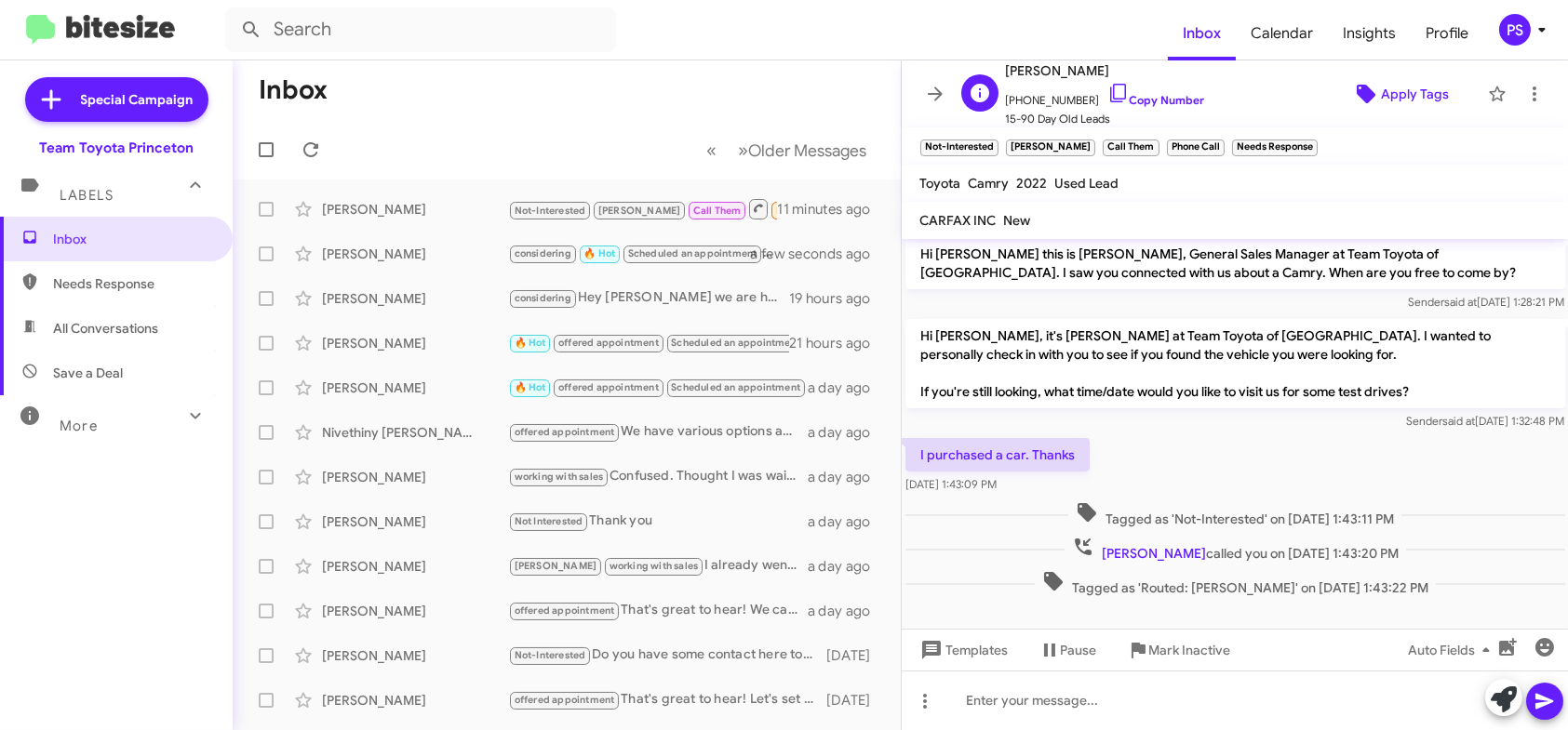
click at [1381, 97] on span "Apply Tags" at bounding box center [1414, 94] width 68 height 33
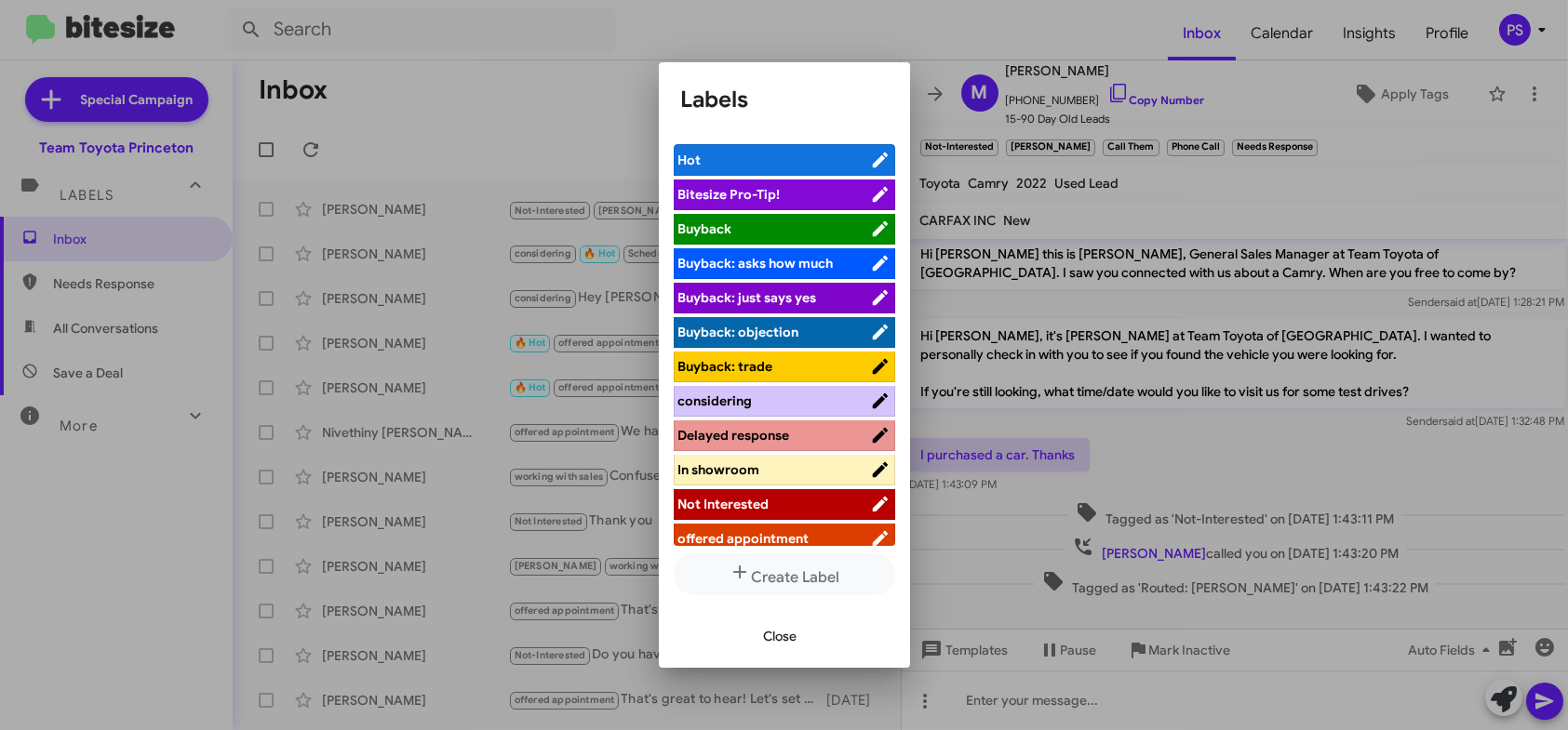
click at [795, 498] on span "Not Interested" at bounding box center [774, 504] width 192 height 19
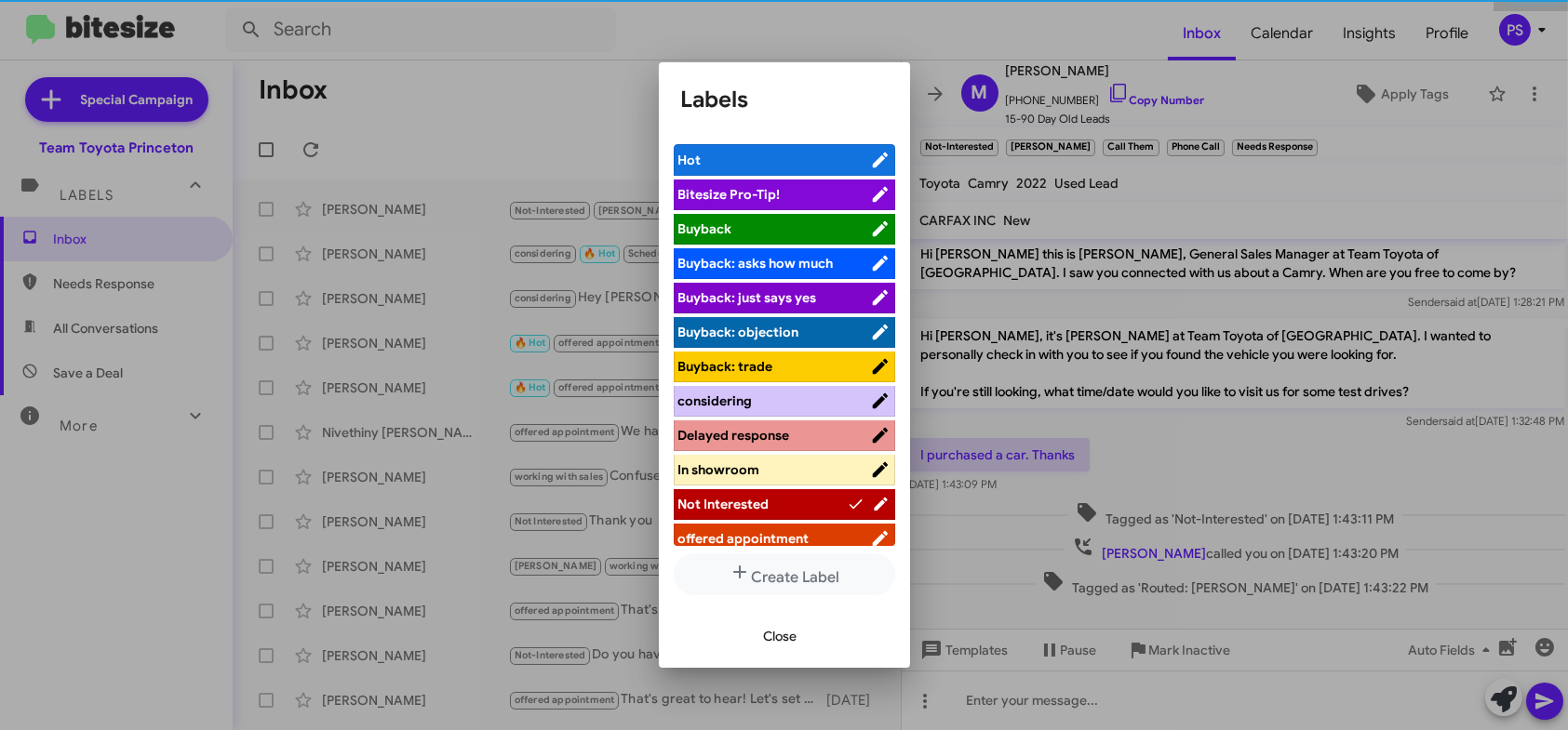
click at [768, 642] on span "Close" at bounding box center [781, 636] width 34 height 33
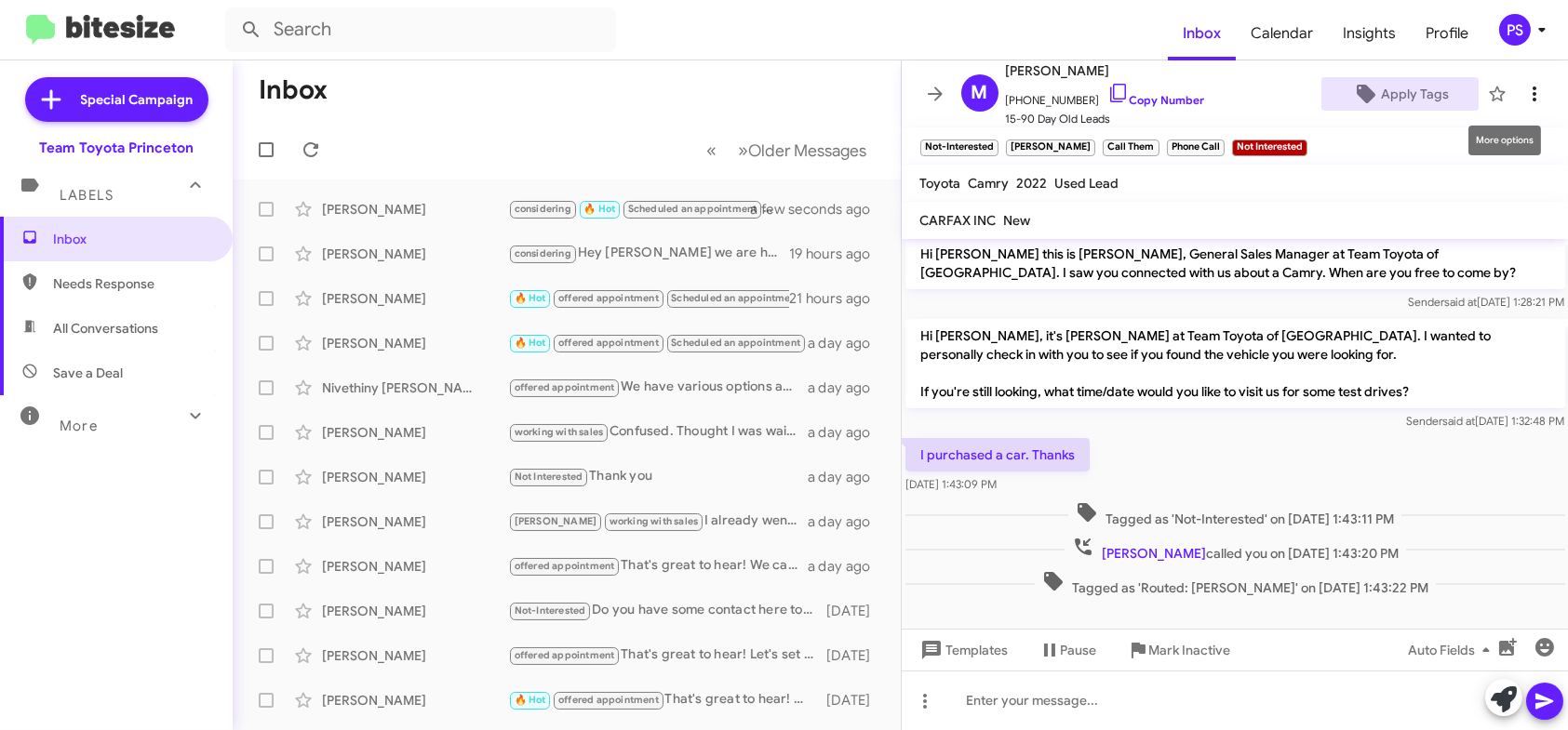
click at [1523, 91] on icon at bounding box center [1534, 94] width 22 height 22
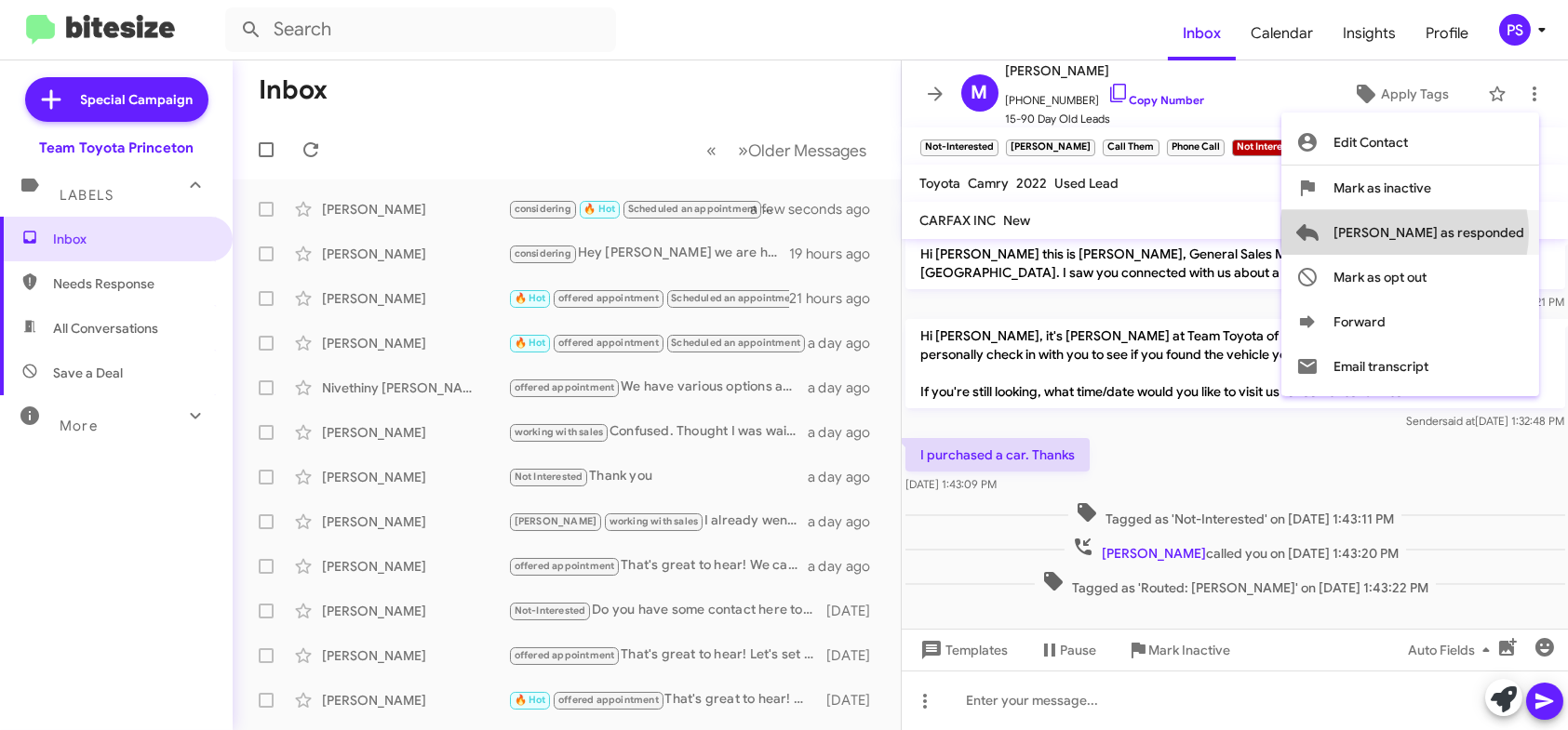
click at [1480, 232] on span "[PERSON_NAME] as responded" at bounding box center [1428, 232] width 191 height 45
